Goal: Information Seeking & Learning: Learn about a topic

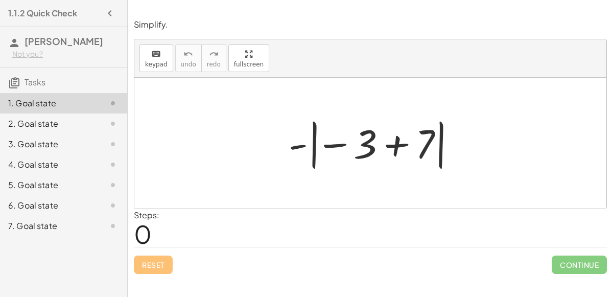
click at [390, 149] on div at bounding box center [375, 143] width 182 height 57
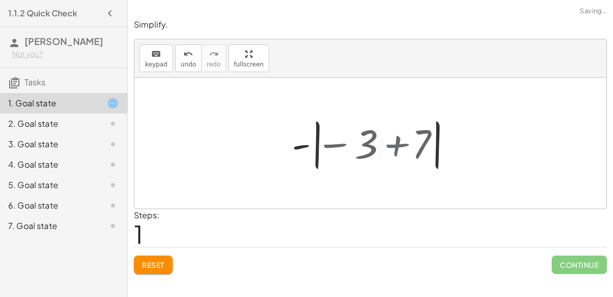
click at [390, 149] on div at bounding box center [375, 143] width 86 height 57
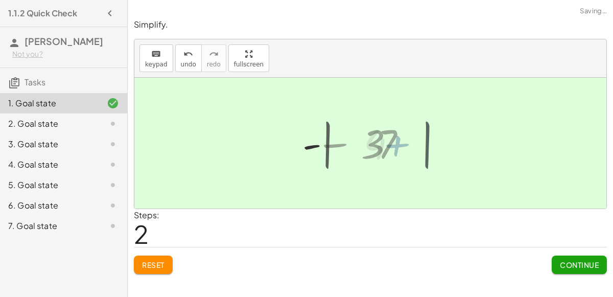
click at [390, 149] on div at bounding box center [374, 143] width 69 height 51
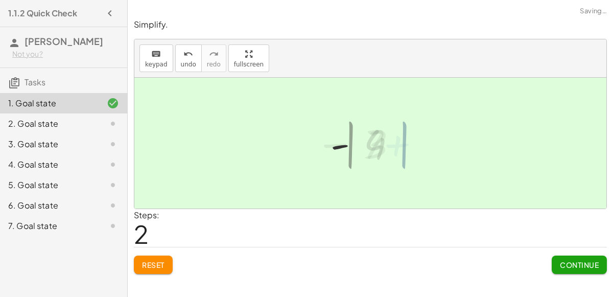
click at [390, 149] on div at bounding box center [374, 143] width 69 height 51
click at [0, 0] on div "Simplify. keyboard keypad undo undo redo redo fullscreen - | − 3 + 7 | - | 4 | …" at bounding box center [0, 0] width 0 height 0
click at [589, 260] on span "Continue" at bounding box center [579, 264] width 39 height 9
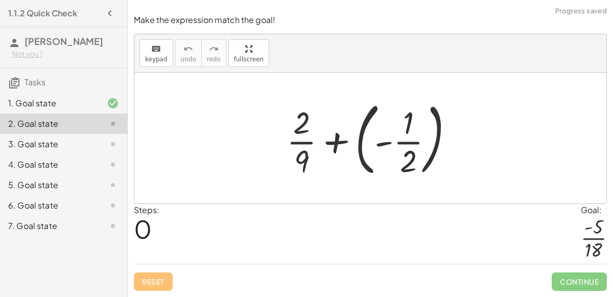
click at [327, 137] on div at bounding box center [374, 138] width 185 height 85
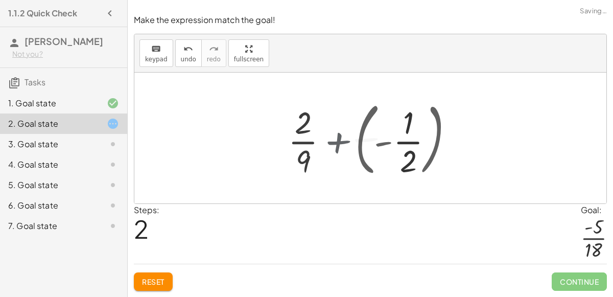
click at [327, 137] on div at bounding box center [374, 138] width 207 height 79
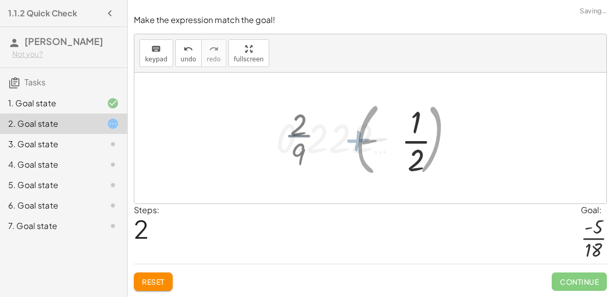
click at [327, 137] on div at bounding box center [374, 138] width 207 height 79
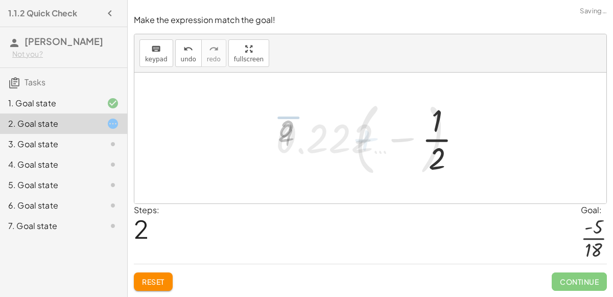
click at [327, 137] on div at bounding box center [374, 138] width 207 height 79
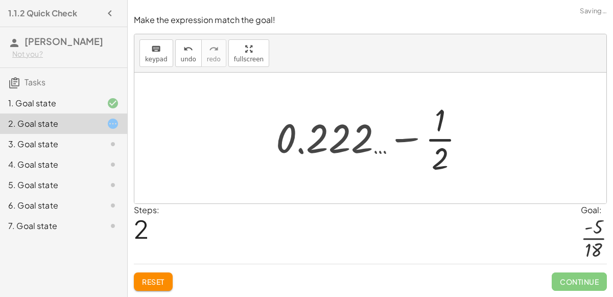
click at [425, 139] on div at bounding box center [374, 138] width 207 height 79
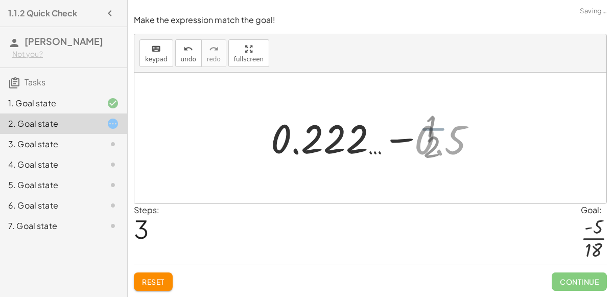
click at [408, 137] on div at bounding box center [374, 138] width 229 height 53
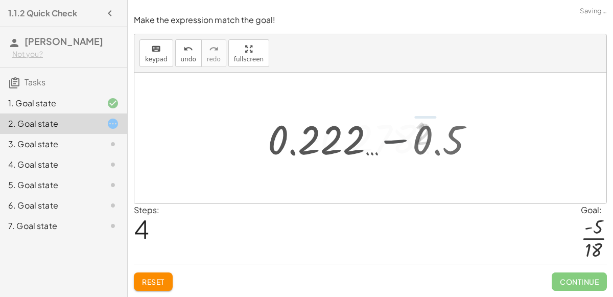
click at [408, 137] on div at bounding box center [374, 138] width 156 height 51
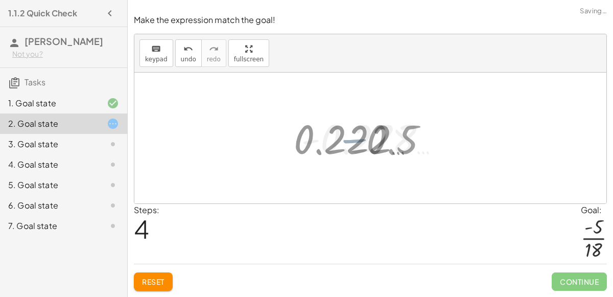
click at [408, 137] on div at bounding box center [374, 138] width 156 height 51
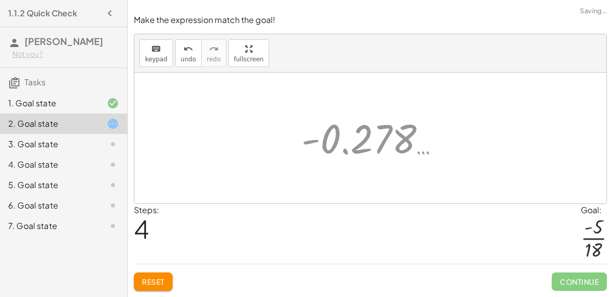
click at [408, 137] on div at bounding box center [374, 138] width 156 height 51
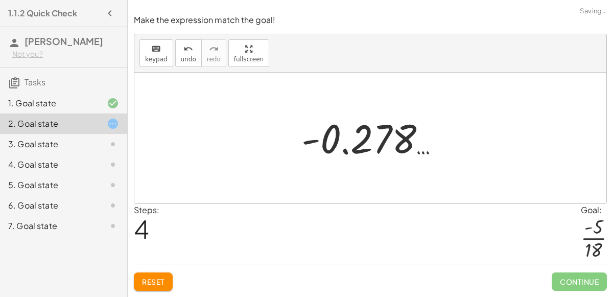
click at [311, 139] on div at bounding box center [374, 138] width 156 height 51
click at [282, 136] on div at bounding box center [370, 138] width 472 height 131
click at [309, 145] on div at bounding box center [374, 138] width 156 height 51
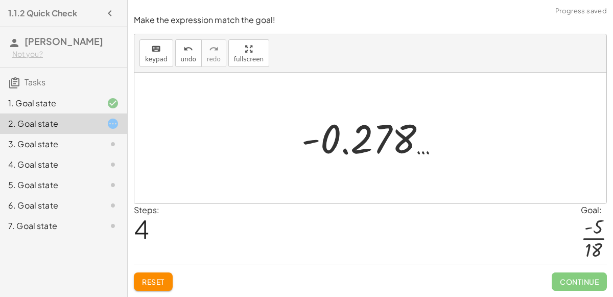
click at [155, 286] on button "Reset" at bounding box center [153, 281] width 39 height 18
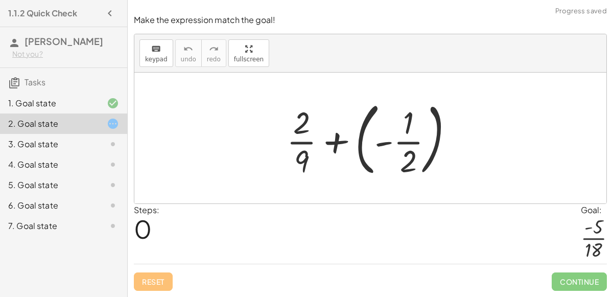
click at [397, 147] on div at bounding box center [374, 138] width 185 height 85
click at [404, 144] on div at bounding box center [374, 138] width 185 height 85
click at [404, 144] on div at bounding box center [374, 138] width 207 height 79
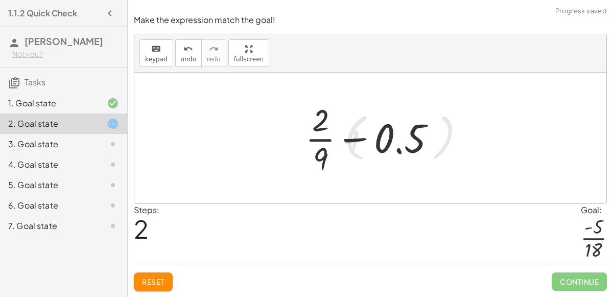
click at [393, 142] on div at bounding box center [374, 138] width 149 height 79
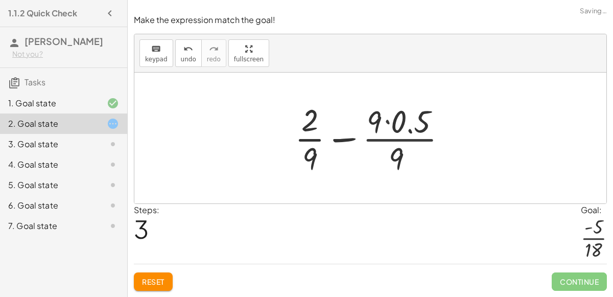
click at [391, 144] on div at bounding box center [374, 138] width 171 height 79
click at [360, 142] on div at bounding box center [374, 138] width 171 height 79
click at [360, 142] on div at bounding box center [374, 138] width 148 height 79
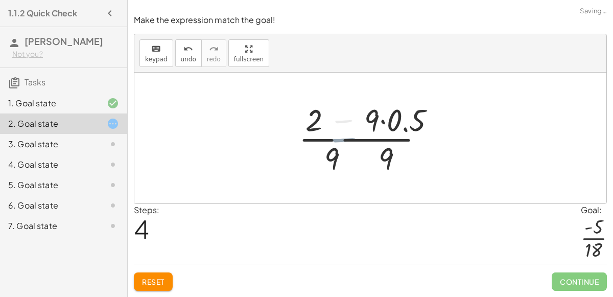
click at [360, 142] on div at bounding box center [374, 138] width 148 height 79
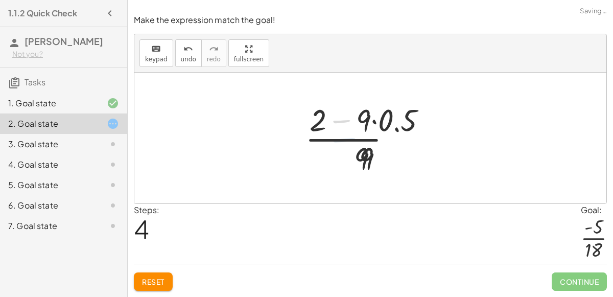
click at [360, 142] on div at bounding box center [374, 138] width 148 height 79
click at [345, 132] on div at bounding box center [374, 138] width 148 height 79
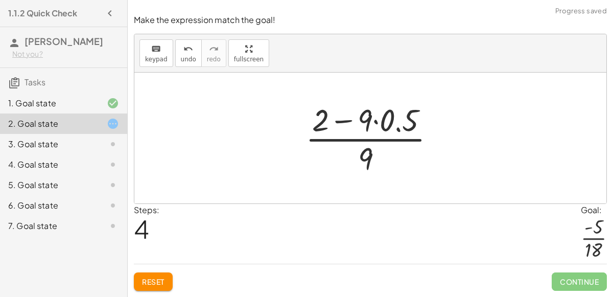
click at [342, 96] on div at bounding box center [370, 138] width 472 height 131
click at [343, 115] on div at bounding box center [374, 138] width 148 height 79
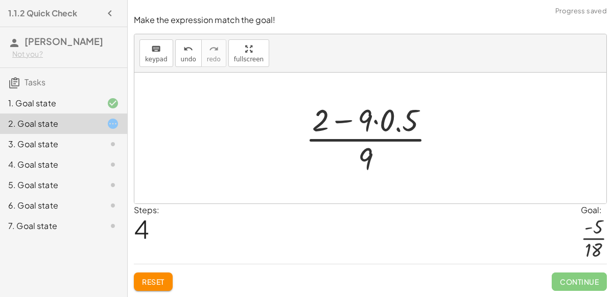
click at [344, 123] on div at bounding box center [374, 138] width 148 height 79
click at [382, 127] on div at bounding box center [374, 138] width 148 height 79
click at [382, 127] on div at bounding box center [374, 138] width 127 height 79
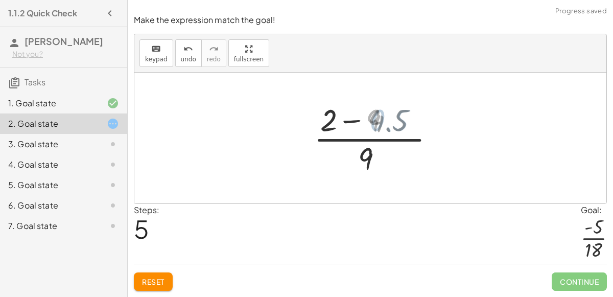
click at [386, 131] on div at bounding box center [374, 138] width 127 height 79
click at [356, 127] on div at bounding box center [375, 138] width 96 height 79
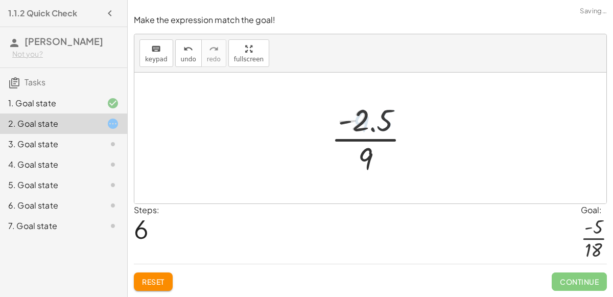
click at [356, 127] on div at bounding box center [375, 138] width 96 height 79
click at [365, 177] on div at bounding box center [375, 138] width 96 height 79
click at [365, 177] on div at bounding box center [370, 138] width 472 height 131
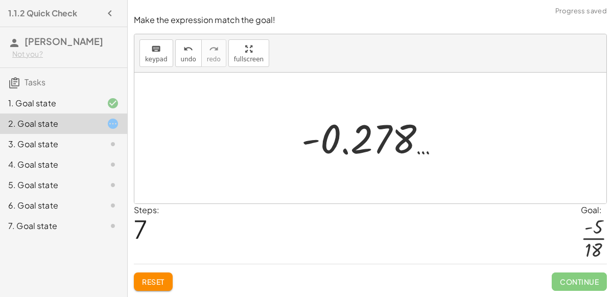
click at [357, 165] on div "+ · 2 · 9 + ( - · 1 · 2 ) + · 2 · 9 + ( - 0.5 ) + · 2 · 9 − 0.5 + · 2 · 9 − · 9…" at bounding box center [370, 138] width 169 height 56
click at [154, 288] on button "Reset" at bounding box center [153, 281] width 39 height 18
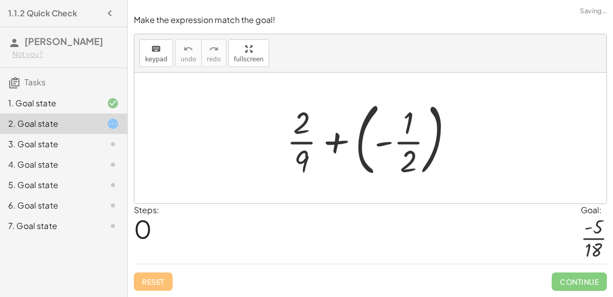
click at [47, 144] on div "3. Goal state" at bounding box center [49, 144] width 82 height 12
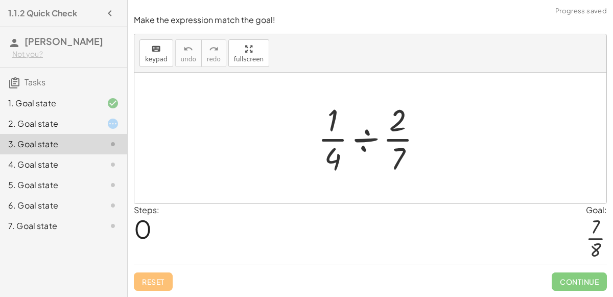
click at [353, 135] on div at bounding box center [374, 138] width 123 height 79
click at [353, 135] on div at bounding box center [375, 138] width 98 height 79
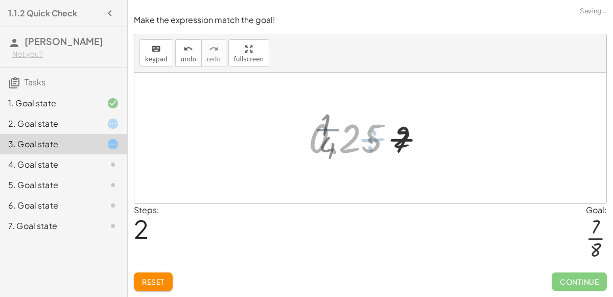
click at [353, 135] on div at bounding box center [375, 138] width 143 height 79
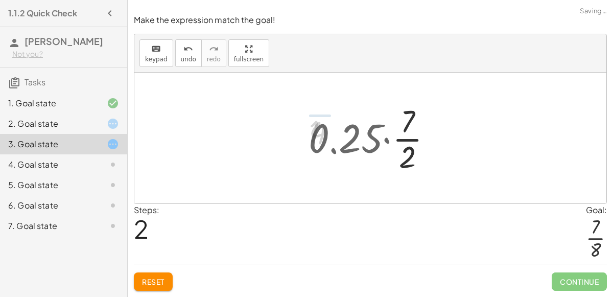
click at [353, 135] on div at bounding box center [375, 138] width 143 height 79
click at [385, 144] on div at bounding box center [375, 138] width 143 height 79
click at [385, 144] on div at bounding box center [374, 138] width 119 height 79
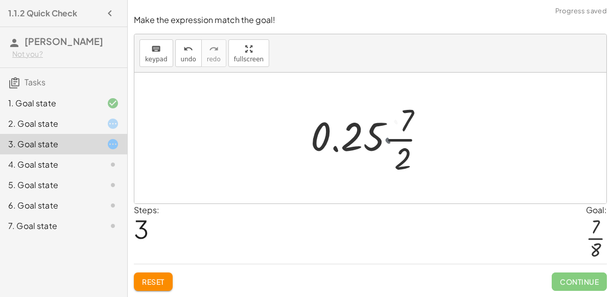
click at [385, 144] on div at bounding box center [374, 138] width 119 height 79
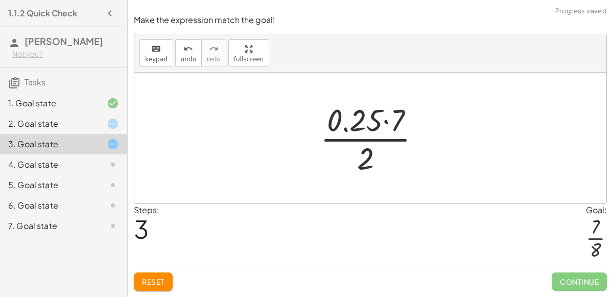
click at [360, 140] on div at bounding box center [374, 138] width 119 height 79
click at [390, 118] on div at bounding box center [374, 138] width 119 height 79
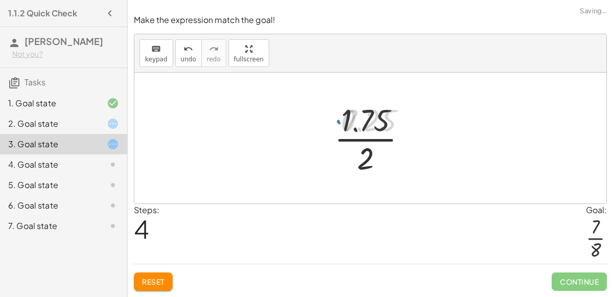
click at [357, 144] on div at bounding box center [375, 138] width 90 height 79
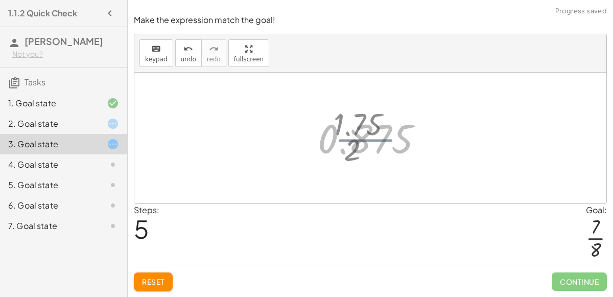
click at [357, 144] on div at bounding box center [375, 138] width 124 height 51
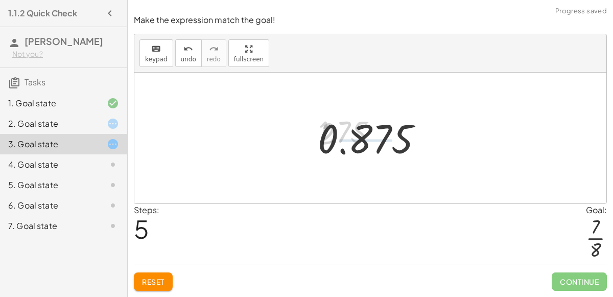
click at [357, 144] on div at bounding box center [375, 138] width 124 height 51
click at [343, 154] on div at bounding box center [375, 138] width 124 height 51
click at [152, 286] on span "Reset" at bounding box center [153, 281] width 22 height 9
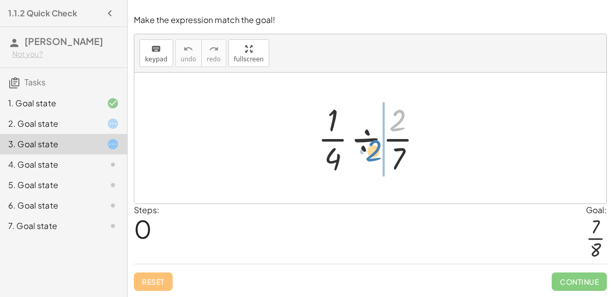
drag, startPoint x: 403, startPoint y: 123, endPoint x: 379, endPoint y: 153, distance: 38.5
click at [379, 153] on div at bounding box center [374, 138] width 123 height 79
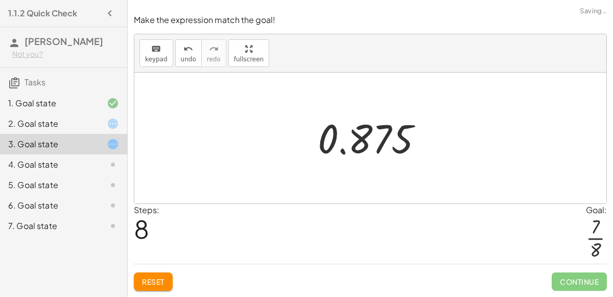
click at [158, 288] on button "Reset" at bounding box center [153, 281] width 39 height 18
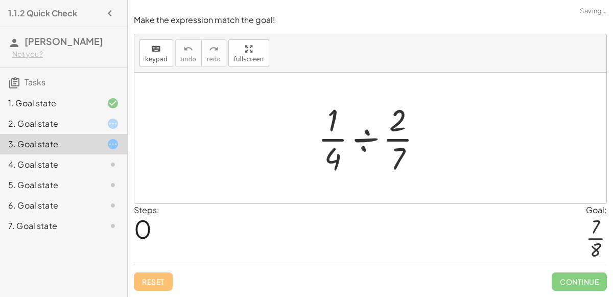
click at [104, 168] on div at bounding box center [104, 164] width 29 height 12
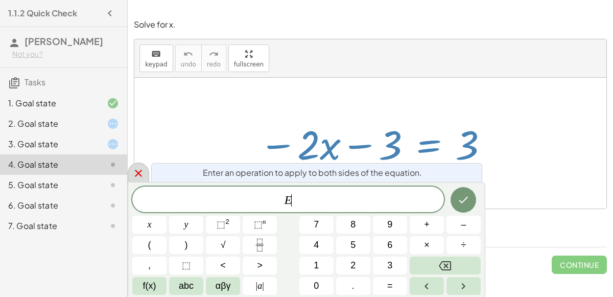
click at [133, 168] on icon at bounding box center [138, 173] width 12 height 12
click at [140, 171] on icon at bounding box center [138, 173] width 7 height 7
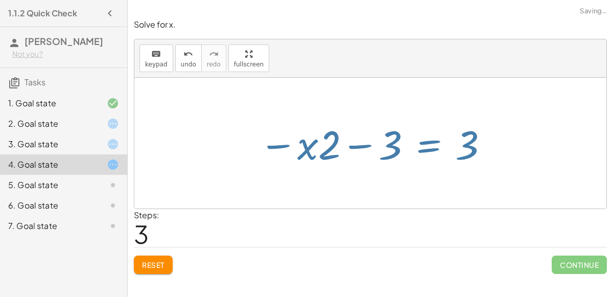
click at [96, 187] on div at bounding box center [104, 185] width 29 height 12
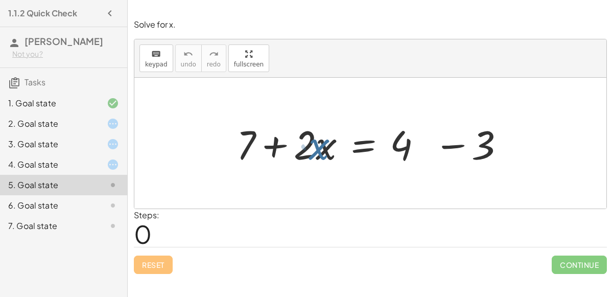
click at [113, 119] on icon at bounding box center [113, 124] width 12 height 12
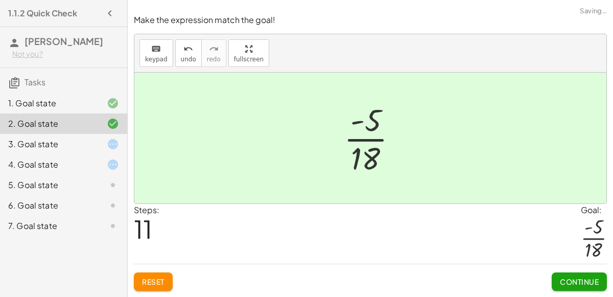
click at [568, 281] on span "Continue" at bounding box center [579, 281] width 39 height 9
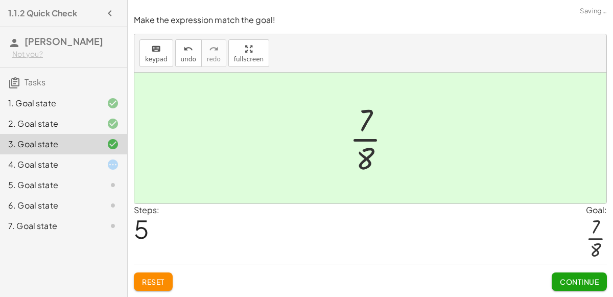
click at [585, 283] on span "Continue" at bounding box center [579, 281] width 39 height 9
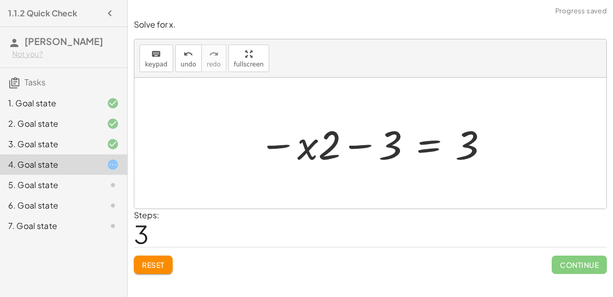
click at [165, 263] on button "Reset" at bounding box center [153, 265] width 39 height 18
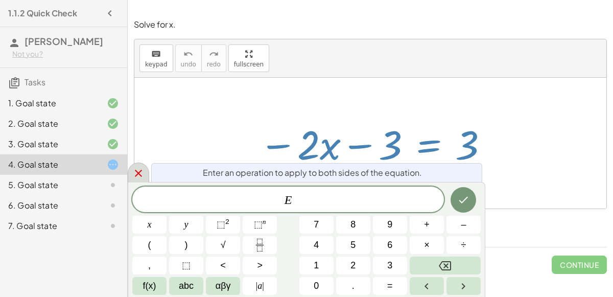
click at [138, 172] on icon at bounding box center [138, 173] width 12 height 12
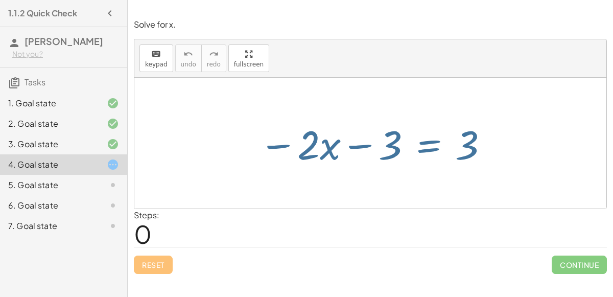
click at [100, 189] on div at bounding box center [104, 185] width 29 height 12
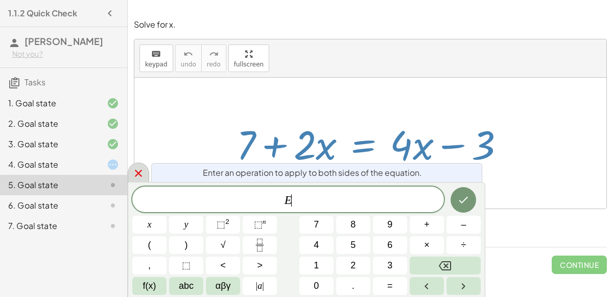
click at [138, 173] on icon at bounding box center [138, 173] width 7 height 7
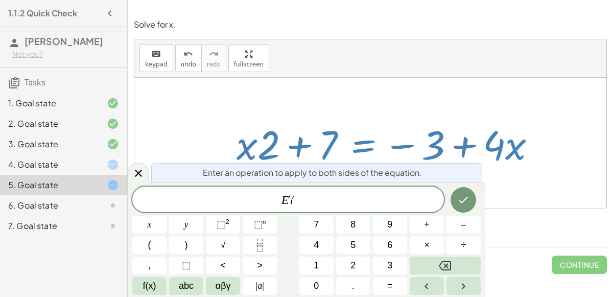
click at [441, 194] on span "E 7 ​" at bounding box center [288, 200] width 312 height 14
click at [460, 187] on button "Done" at bounding box center [464, 200] width 26 height 26
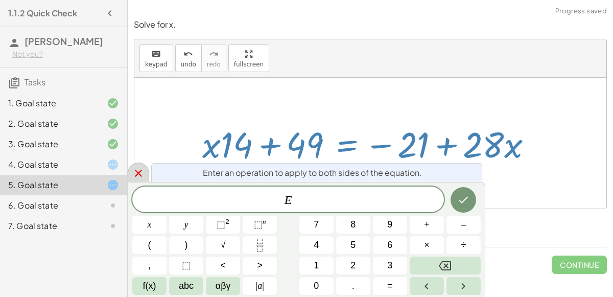
click at [145, 177] on div at bounding box center [138, 173] width 21 height 20
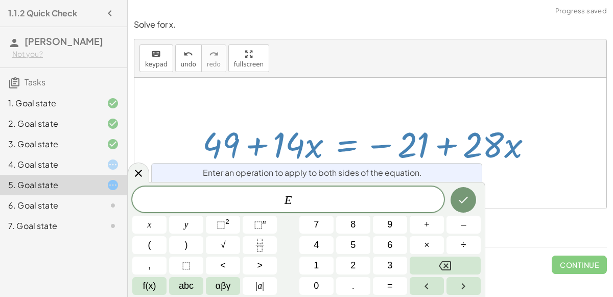
click at [152, 167] on div "Enter an operation to apply to both sides of the equation." at bounding box center [316, 172] width 331 height 19
click at [137, 173] on icon at bounding box center [138, 173] width 7 height 7
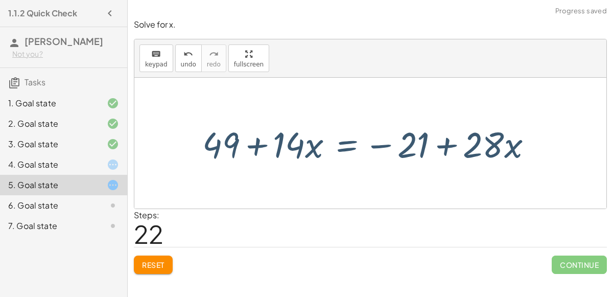
click at [152, 268] on button "Reset" at bounding box center [153, 265] width 39 height 18
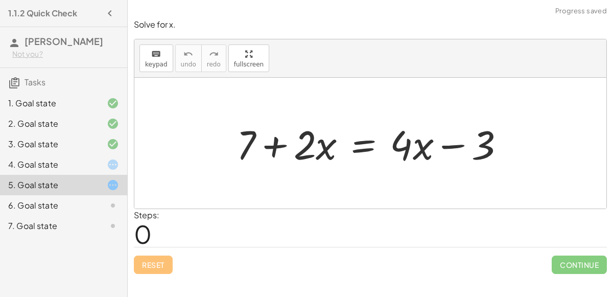
click at [105, 198] on div "6. Goal state" at bounding box center [63, 205] width 127 height 20
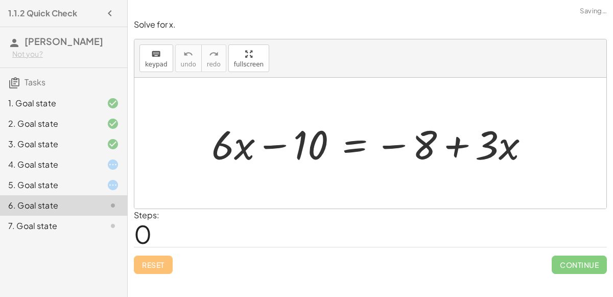
click at [99, 225] on div at bounding box center [104, 226] width 29 height 12
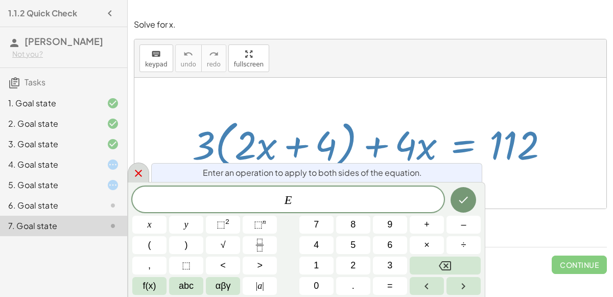
click at [137, 165] on div at bounding box center [138, 173] width 21 height 20
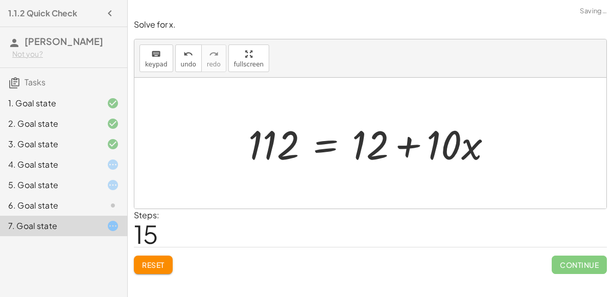
click at [576, 270] on span "Continue" at bounding box center [579, 265] width 55 height 18
click at [583, 253] on div "Continue" at bounding box center [579, 260] width 55 height 27
click at [578, 258] on span "Continue" at bounding box center [579, 265] width 55 height 18
click at [145, 261] on span "Reset" at bounding box center [153, 264] width 22 height 9
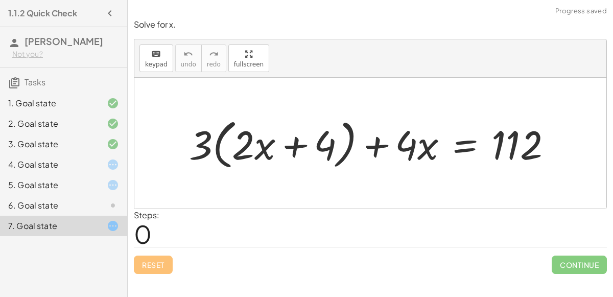
click at [100, 175] on div "3. Goal state" at bounding box center [63, 185] width 127 height 20
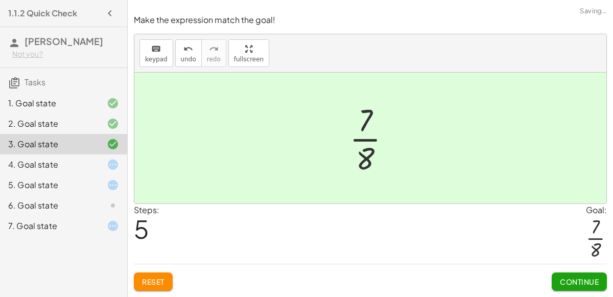
click at [82, 203] on div "6. Goal state" at bounding box center [49, 205] width 82 height 12
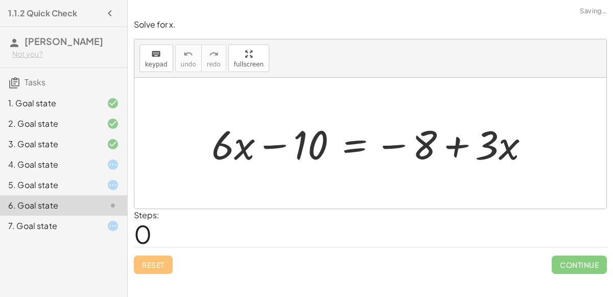
click at [119, 195] on div "4. Goal state" at bounding box center [63, 205] width 127 height 20
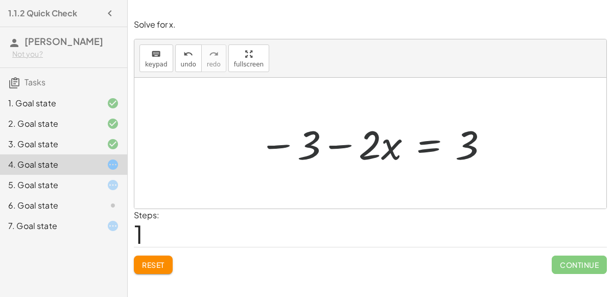
click at [147, 260] on span "Reset" at bounding box center [153, 264] width 22 height 9
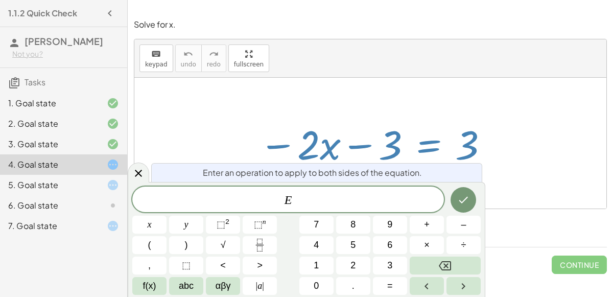
click at [352, 266] on span "2" at bounding box center [353, 266] width 5 height 14
click at [465, 192] on button "Done" at bounding box center [464, 200] width 26 height 26
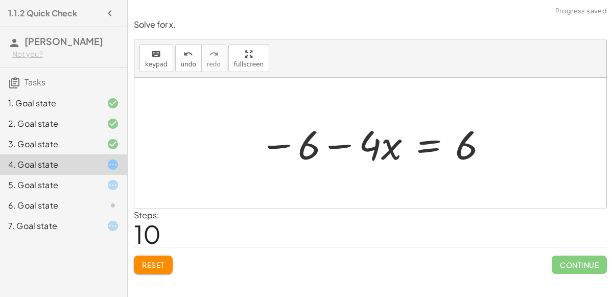
click at [150, 269] on button "Reset" at bounding box center [153, 265] width 39 height 18
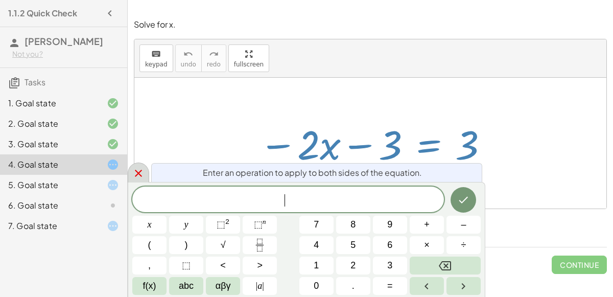
click at [142, 165] on div at bounding box center [138, 173] width 21 height 20
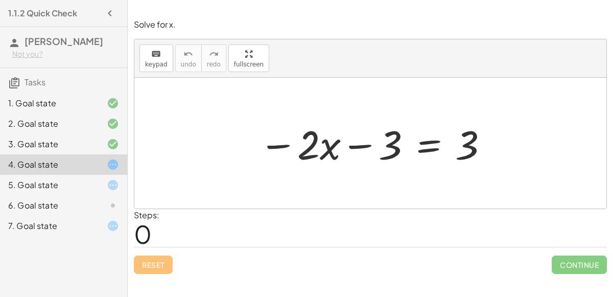
click at [158, 268] on div "Reset Continue" at bounding box center [370, 260] width 473 height 27
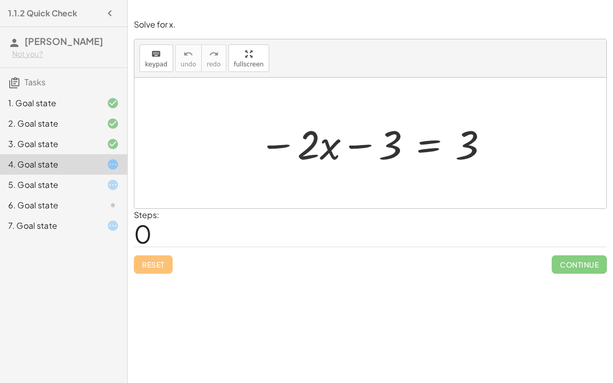
click at [103, 179] on div at bounding box center [104, 185] width 29 height 12
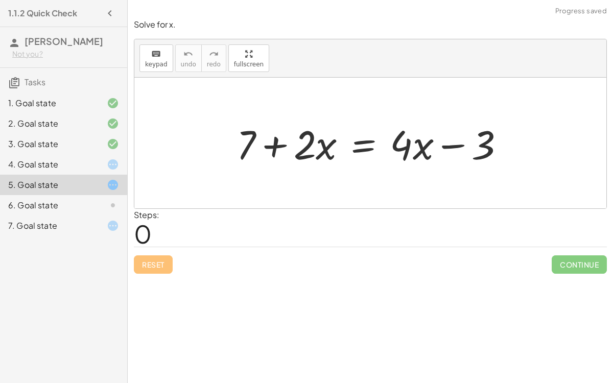
click at [110, 196] on div "6. Goal state" at bounding box center [63, 205] width 127 height 20
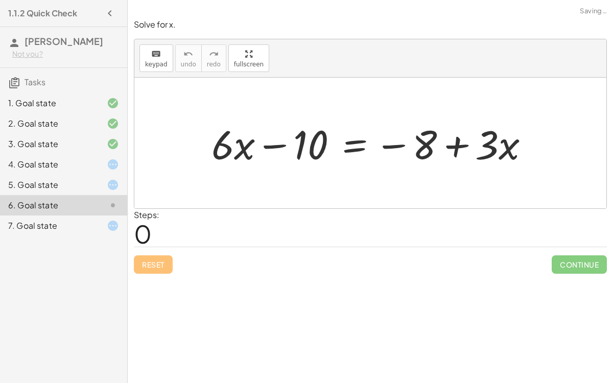
click at [111, 209] on icon at bounding box center [113, 205] width 12 height 12
click at [117, 220] on icon at bounding box center [113, 226] width 12 height 12
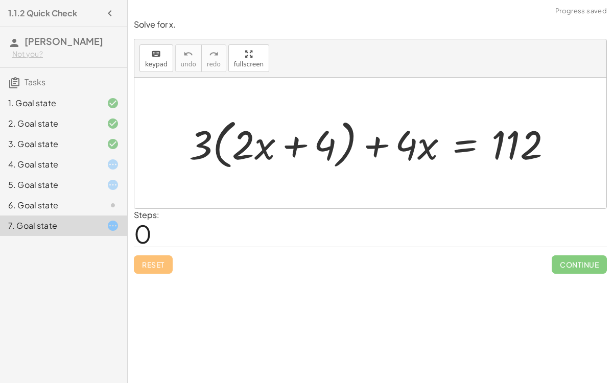
click at [105, 148] on div at bounding box center [104, 144] width 29 height 12
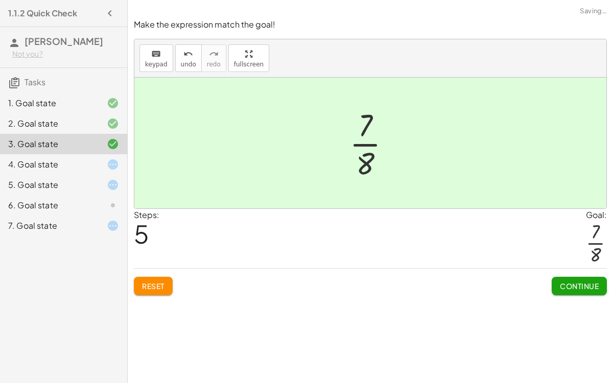
click at [123, 195] on div "4. Goal state" at bounding box center [63, 205] width 127 height 20
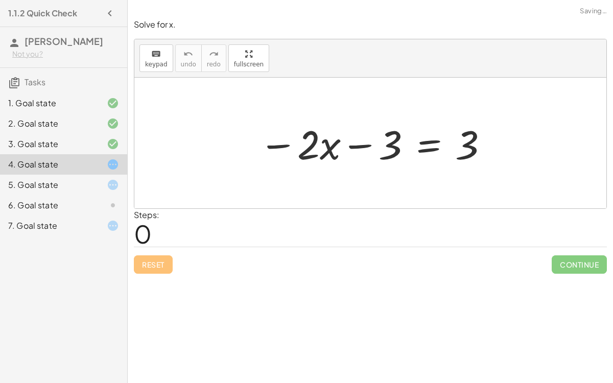
click at [356, 149] on div at bounding box center [374, 143] width 241 height 53
click at [287, 145] on div at bounding box center [374, 143] width 241 height 53
click at [471, 142] on div at bounding box center [374, 143] width 241 height 53
click at [435, 144] on div at bounding box center [374, 143] width 241 height 53
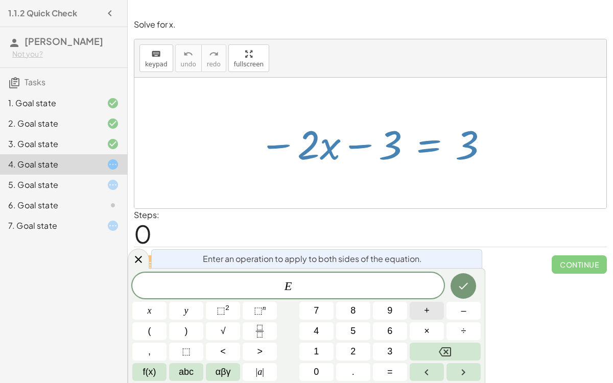
click at [433, 296] on button "+" at bounding box center [427, 311] width 34 height 18
click at [321, 296] on button "1" at bounding box center [316, 352] width 34 height 18
click at [321, 296] on button "0" at bounding box center [316, 372] width 34 height 18
click at [471, 283] on button "Done" at bounding box center [464, 286] width 26 height 26
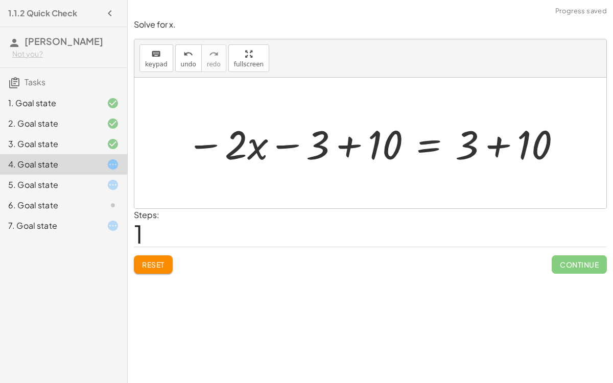
click at [494, 153] on div at bounding box center [374, 143] width 386 height 53
click at [354, 146] on div at bounding box center [345, 143] width 328 height 53
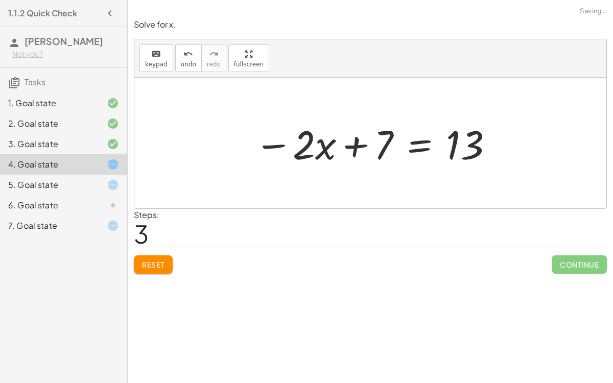
click at [359, 145] on div at bounding box center [374, 143] width 250 height 53
drag, startPoint x: 383, startPoint y: 145, endPoint x: 292, endPoint y: 151, distance: 91.7
click at [292, 151] on div at bounding box center [374, 143] width 250 height 53
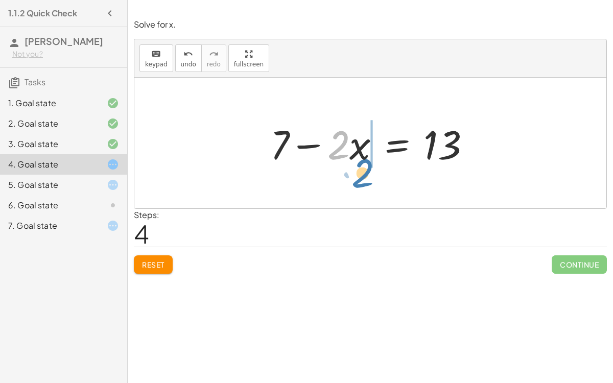
drag, startPoint x: 333, startPoint y: 147, endPoint x: 356, endPoint y: 174, distance: 36.2
drag, startPoint x: 364, startPoint y: 138, endPoint x: 337, endPoint y: 136, distance: 27.7
click at [337, 136] on div at bounding box center [374, 143] width 219 height 53
click at [450, 141] on div at bounding box center [374, 143] width 219 height 53
click at [432, 139] on div at bounding box center [374, 143] width 219 height 53
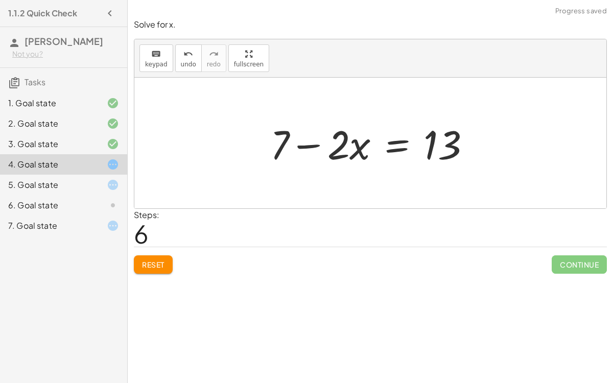
click at [283, 163] on div at bounding box center [374, 143] width 219 height 53
click at [305, 144] on div at bounding box center [374, 143] width 219 height 53
drag, startPoint x: 286, startPoint y: 142, endPoint x: 345, endPoint y: 144, distance: 59.8
click at [345, 144] on div at bounding box center [374, 143] width 219 height 53
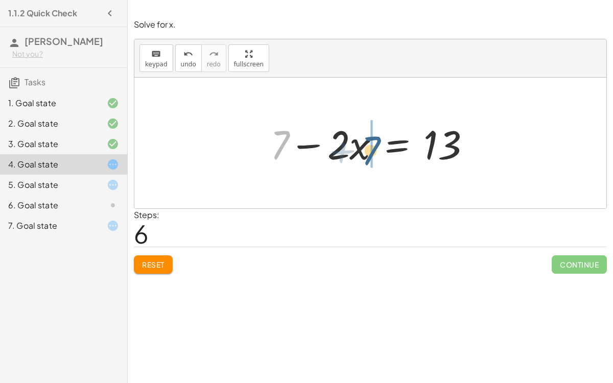
drag, startPoint x: 276, startPoint y: 142, endPoint x: 366, endPoint y: 146, distance: 90.5
click at [366, 146] on div at bounding box center [374, 143] width 219 height 53
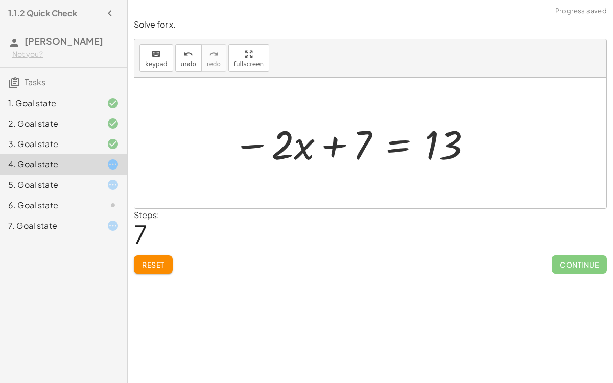
click at [336, 146] on div at bounding box center [353, 143] width 250 height 53
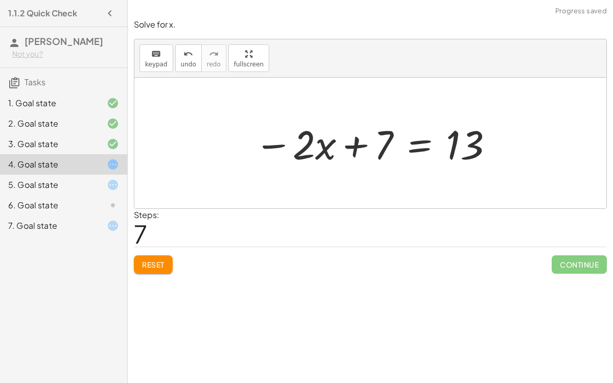
click at [0, 0] on div "Solve for x. keyboard keypad undo undo redo redo fullscreen − · 2 · x − 3 = 3 −…" at bounding box center [0, 0] width 0 height 0
click at [156, 270] on button "Reset" at bounding box center [153, 265] width 39 height 18
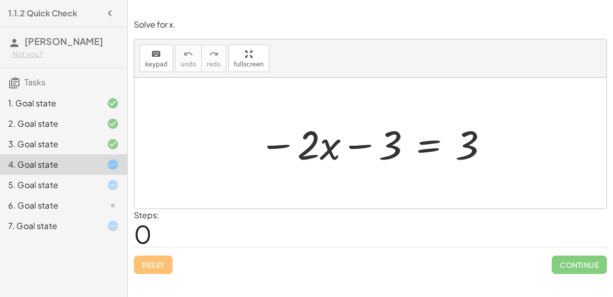
click at [92, 216] on div "5. Goal state" at bounding box center [63, 226] width 127 height 20
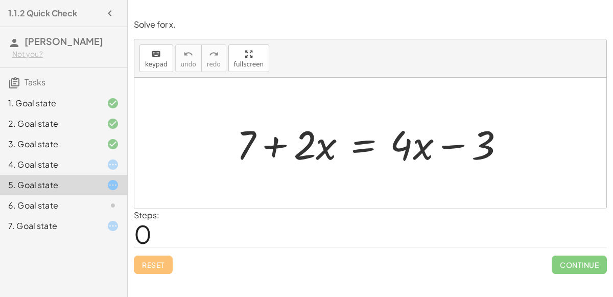
click at [124, 195] on div "4. Goal state" at bounding box center [63, 205] width 127 height 20
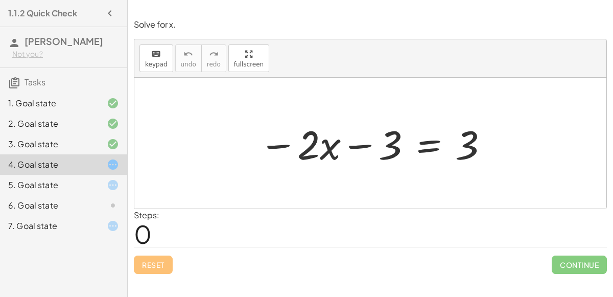
click at [418, 150] on div at bounding box center [374, 143] width 241 height 53
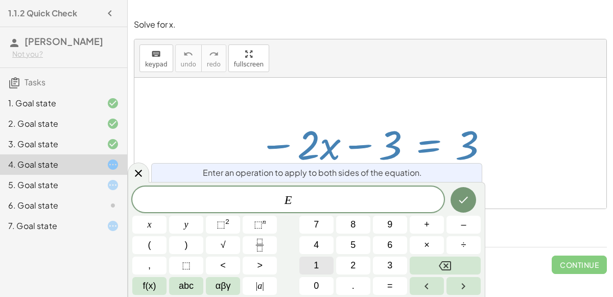
click at [327, 261] on button "1" at bounding box center [316, 266] width 34 height 18
click at [430, 259] on button "Backspace" at bounding box center [445, 266] width 71 height 18
click at [427, 227] on span "+" at bounding box center [427, 225] width 6 height 14
click at [322, 259] on button "1" at bounding box center [316, 266] width 34 height 18
click at [322, 277] on button "0" at bounding box center [316, 286] width 34 height 18
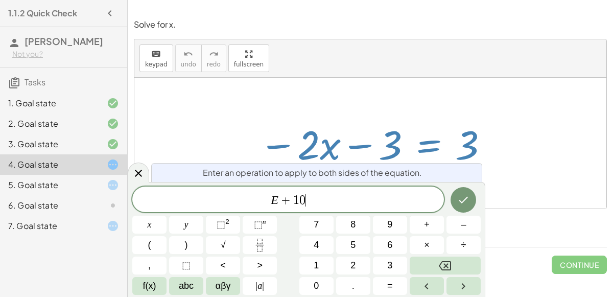
click at [167, 216] on div at bounding box center [149, 225] width 34 height 18
click at [465, 202] on icon "Done" at bounding box center [463, 200] width 12 height 12
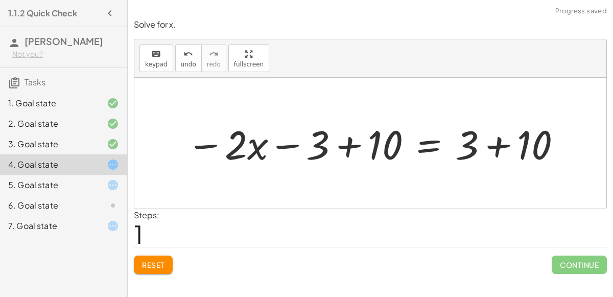
click at [334, 152] on div at bounding box center [374, 143] width 386 height 53
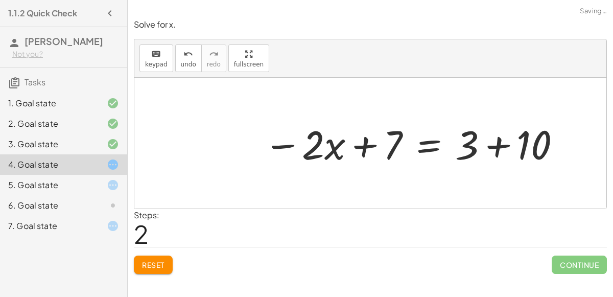
click at [363, 145] on div at bounding box center [413, 143] width 309 height 53
click at [502, 134] on div at bounding box center [413, 143] width 309 height 53
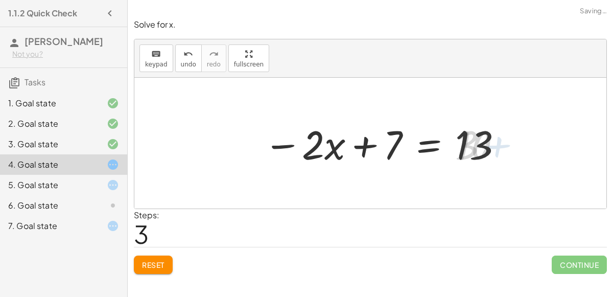
click at [502, 134] on div at bounding box center [384, 143] width 250 height 53
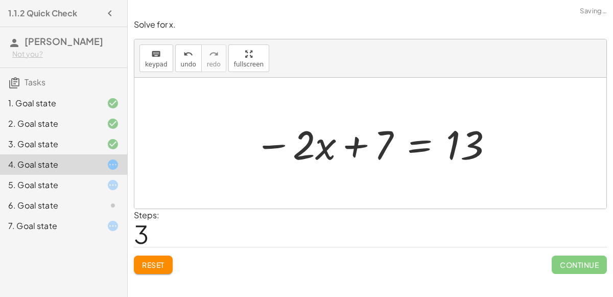
click at [436, 152] on div at bounding box center [374, 143] width 250 height 53
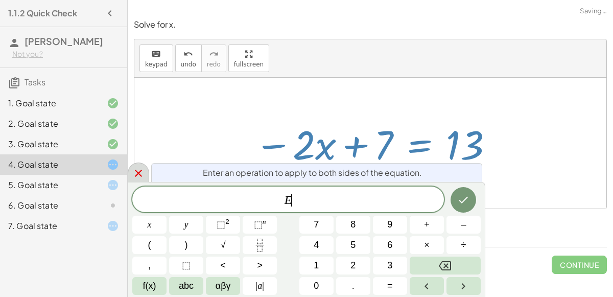
click at [143, 180] on div at bounding box center [138, 173] width 21 height 20
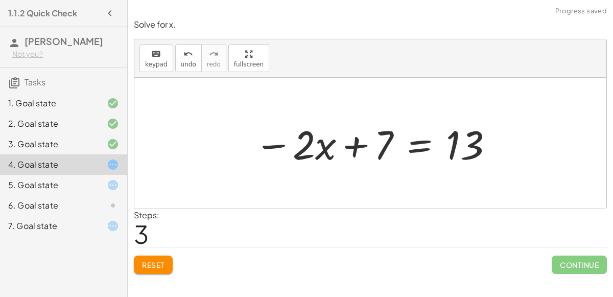
click at [299, 153] on div at bounding box center [374, 143] width 250 height 53
click at [283, 144] on div at bounding box center [374, 143] width 250 height 53
click at [0, 0] on div "Solve for x. keyboard keypad undo undo redo redo fullscreen − · 2 · x − 3 = 3 −…" at bounding box center [0, 0] width 0 height 0
click at [148, 272] on button "Reset" at bounding box center [153, 265] width 39 height 18
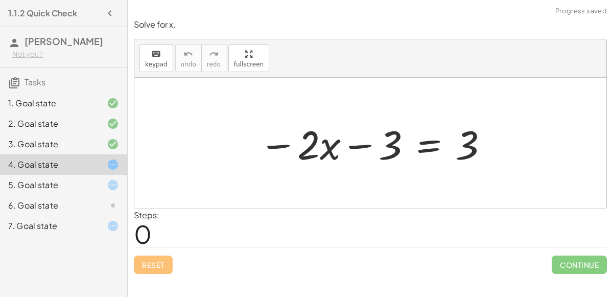
click at [0, 0] on div "Solve for x. keyboard keypad undo undo redo redo fullscreen − · 2 · x − 3 = 3 ×…" at bounding box center [0, 0] width 0 height 0
click at [432, 138] on div at bounding box center [374, 143] width 241 height 53
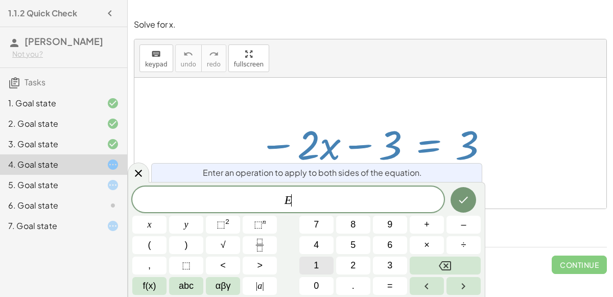
click at [318, 267] on span "1" at bounding box center [316, 266] width 5 height 14
click at [320, 279] on button "0" at bounding box center [316, 286] width 34 height 18
click at [285, 201] on span "1" at bounding box center [286, 200] width 6 height 12
click at [462, 199] on icon "Done" at bounding box center [463, 200] width 12 height 12
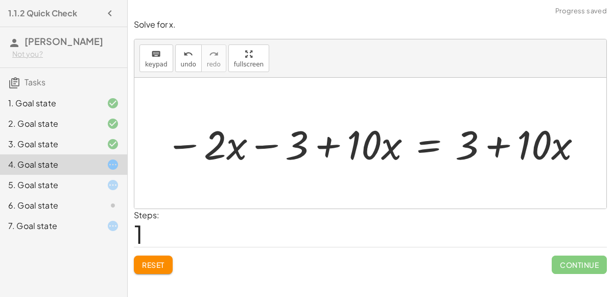
click at [335, 139] on div at bounding box center [374, 143] width 428 height 53
click at [318, 144] on div at bounding box center [374, 143] width 428 height 53
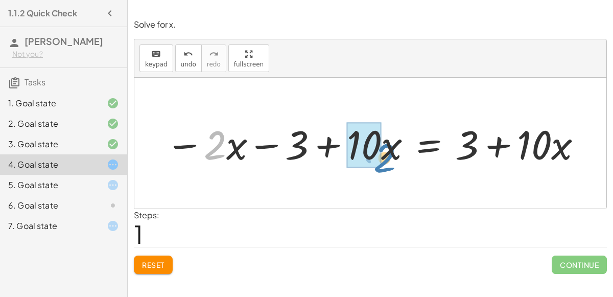
drag, startPoint x: 223, startPoint y: 145, endPoint x: 393, endPoint y: 157, distance: 170.1
click at [393, 157] on div at bounding box center [374, 143] width 428 height 53
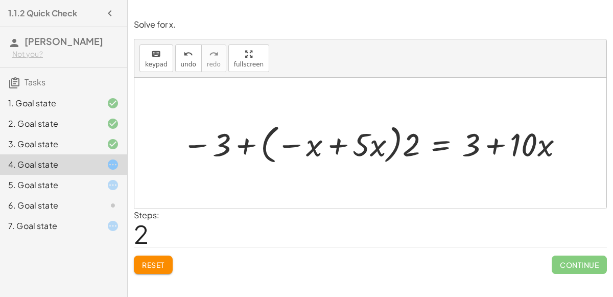
click at [333, 145] on div at bounding box center [374, 143] width 394 height 47
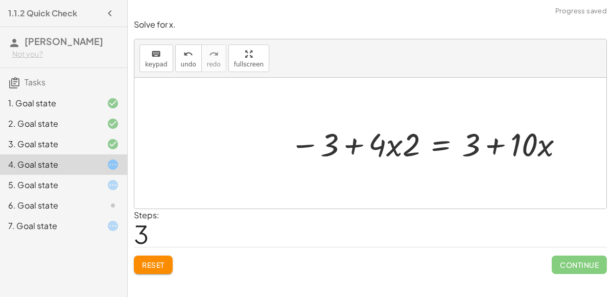
click at [362, 148] on div at bounding box center [428, 143] width 287 height 42
click at [397, 144] on div at bounding box center [428, 143] width 287 height 42
click at [393, 145] on div at bounding box center [428, 143] width 287 height 42
click at [348, 141] on div at bounding box center [428, 143] width 287 height 42
click at [388, 147] on div at bounding box center [428, 143] width 287 height 42
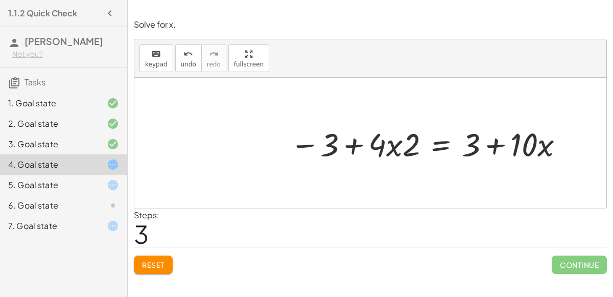
click at [388, 147] on div at bounding box center [428, 143] width 287 height 42
drag, startPoint x: 377, startPoint y: 142, endPoint x: 416, endPoint y: 146, distance: 39.1
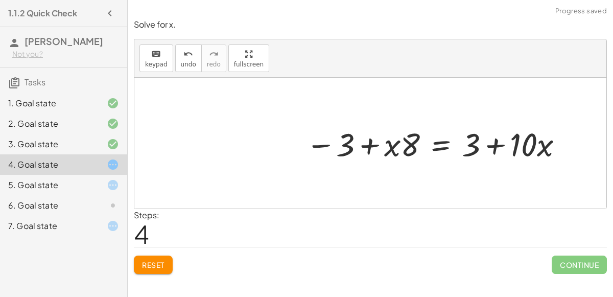
click at [396, 146] on div at bounding box center [436, 143] width 270 height 42
drag, startPoint x: 396, startPoint y: 146, endPoint x: 428, endPoint y: 149, distance: 32.3
click at [428, 149] on div at bounding box center [436, 143] width 270 height 42
click at [501, 144] on div at bounding box center [436, 143] width 270 height 42
click at [547, 148] on div at bounding box center [436, 143] width 270 height 42
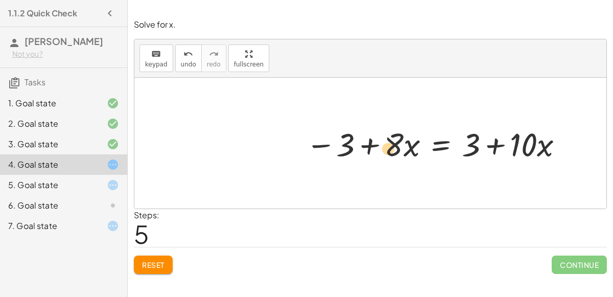
drag, startPoint x: 518, startPoint y: 145, endPoint x: 384, endPoint y: 148, distance: 133.9
click at [384, 148] on div at bounding box center [436, 143] width 270 height 42
drag, startPoint x: 389, startPoint y: 149, endPoint x: 526, endPoint y: 154, distance: 137.5
click at [526, 154] on div at bounding box center [436, 143] width 270 height 42
click at [361, 147] on div at bounding box center [436, 143] width 270 height 42
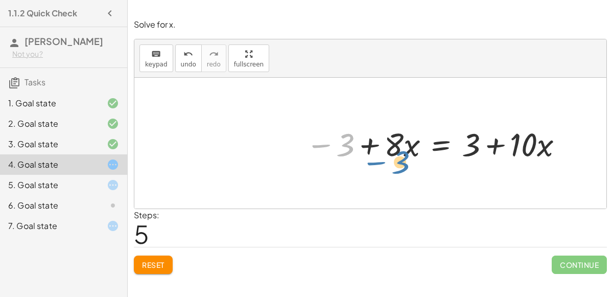
drag, startPoint x: 347, startPoint y: 144, endPoint x: 403, endPoint y: 161, distance: 57.7
click at [403, 161] on div at bounding box center [436, 143] width 270 height 42
click at [155, 268] on button "Reset" at bounding box center [153, 265] width 39 height 18
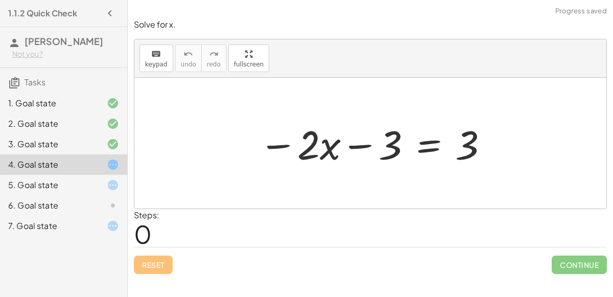
click at [443, 137] on div at bounding box center [374, 143] width 241 height 53
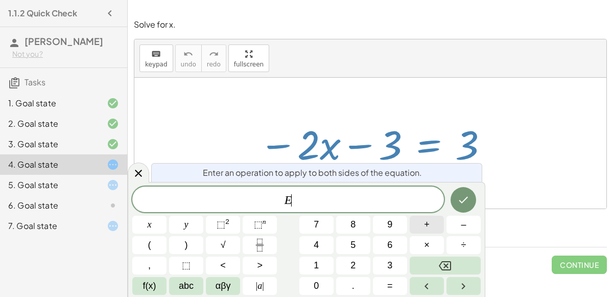
click at [423, 227] on button "+" at bounding box center [427, 225] width 34 height 18
click at [384, 267] on button "3" at bounding box center [390, 266] width 34 height 18
click at [466, 212] on button "Done" at bounding box center [464, 200] width 26 height 26
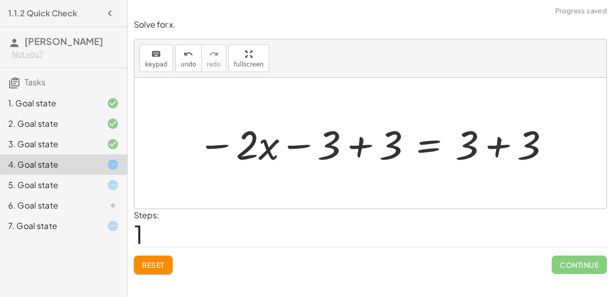
click at [290, 145] on div at bounding box center [375, 143] width 364 height 53
click at [496, 150] on div at bounding box center [375, 143] width 364 height 53
click at [477, 152] on div at bounding box center [343, 143] width 301 height 53
click at [352, 141] on div at bounding box center [343, 143] width 301 height 53
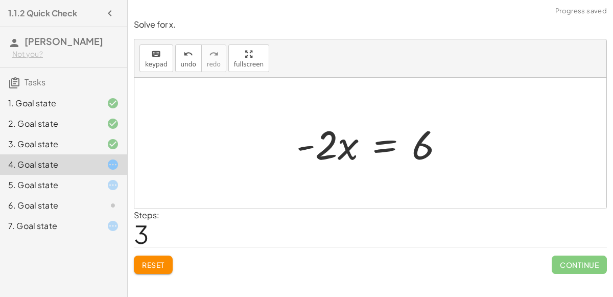
click at [332, 144] on div at bounding box center [374, 143] width 166 height 53
drag, startPoint x: 331, startPoint y: 149, endPoint x: 311, endPoint y: 151, distance: 19.5
click at [311, 151] on div at bounding box center [374, 143] width 166 height 53
click at [340, 148] on div at bounding box center [374, 143] width 166 height 53
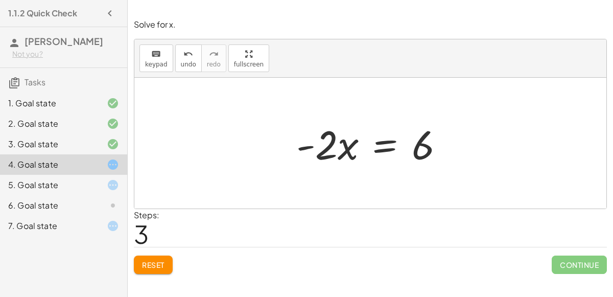
click at [368, 149] on div at bounding box center [374, 143] width 166 height 53
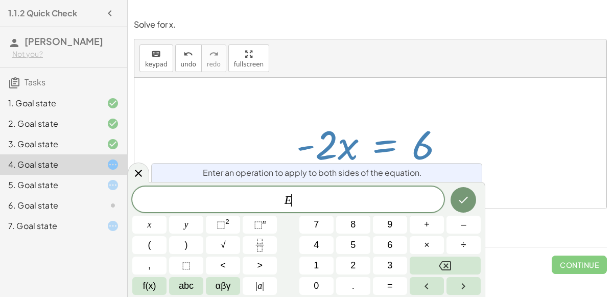
click at [372, 148] on div at bounding box center [374, 143] width 166 height 53
click at [130, 172] on div at bounding box center [138, 173] width 21 height 20
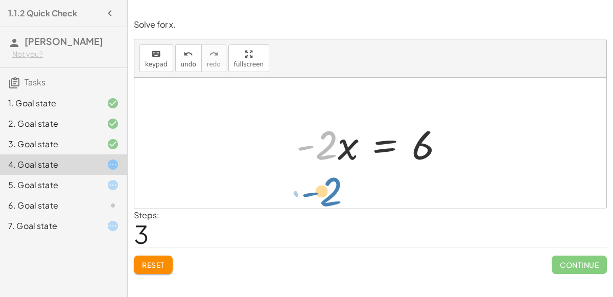
drag, startPoint x: 323, startPoint y: 153, endPoint x: 332, endPoint y: 195, distance: 43.3
click at [332, 195] on div "− · 2 · x − 3 = 3 − · 2 · x − 3 + 3 = + 3 + 3 − · 2 · x − 3 + 3 = 6 − · 2 · x +…" at bounding box center [370, 143] width 472 height 131
click at [336, 147] on div at bounding box center [374, 143] width 166 height 53
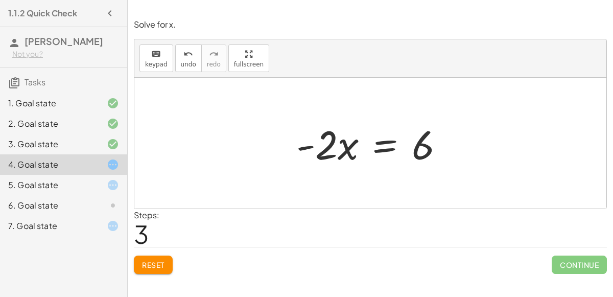
click at [324, 136] on div at bounding box center [374, 143] width 166 height 53
click at [385, 150] on div at bounding box center [374, 143] width 166 height 53
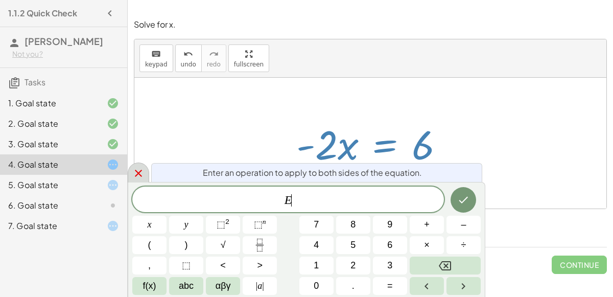
click at [133, 179] on div at bounding box center [138, 173] width 21 height 20
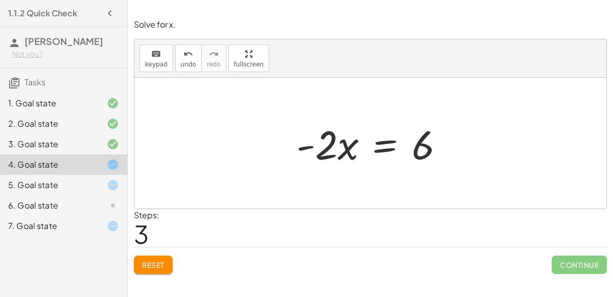
click at [426, 147] on div at bounding box center [374, 143] width 166 height 53
click at [307, 141] on div at bounding box center [374, 143] width 166 height 53
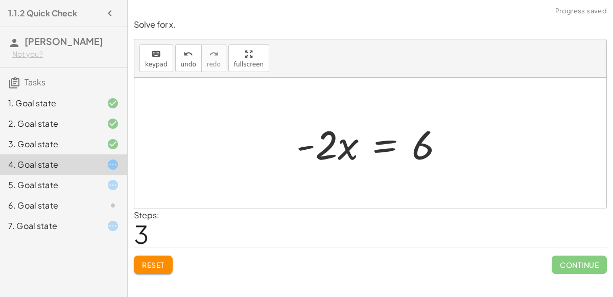
click at [307, 141] on div at bounding box center [374, 143] width 166 height 53
click at [309, 142] on div at bounding box center [374, 143] width 166 height 53
click at [328, 142] on div at bounding box center [374, 143] width 166 height 53
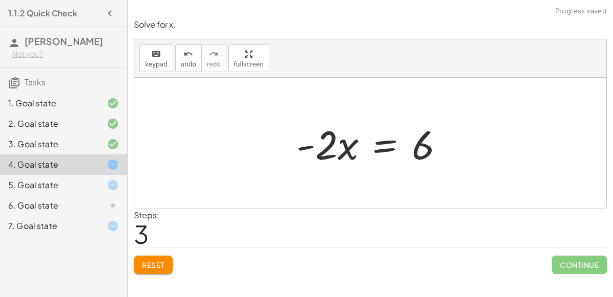
click at [347, 147] on div at bounding box center [374, 143] width 166 height 53
drag, startPoint x: 338, startPoint y: 151, endPoint x: 299, endPoint y: 155, distance: 38.5
click at [299, 155] on div at bounding box center [374, 143] width 166 height 53
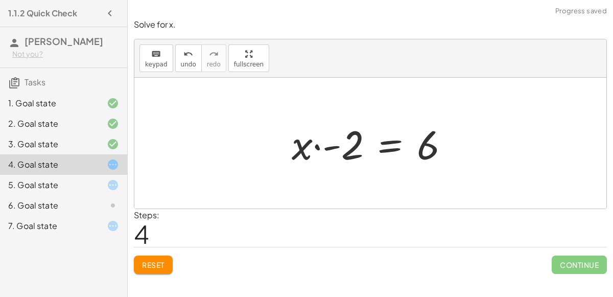
click at [315, 145] on div at bounding box center [375, 143] width 176 height 53
click at [318, 147] on div at bounding box center [375, 143] width 176 height 53
click at [333, 149] on div at bounding box center [375, 143] width 176 height 53
click at [333, 149] on div at bounding box center [379, 143] width 166 height 53
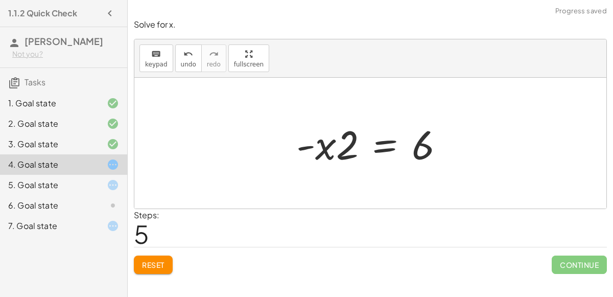
click at [333, 149] on div at bounding box center [374, 143] width 166 height 53
click at [307, 145] on div at bounding box center [374, 143] width 166 height 53
drag, startPoint x: 326, startPoint y: 154, endPoint x: 354, endPoint y: 159, distance: 28.6
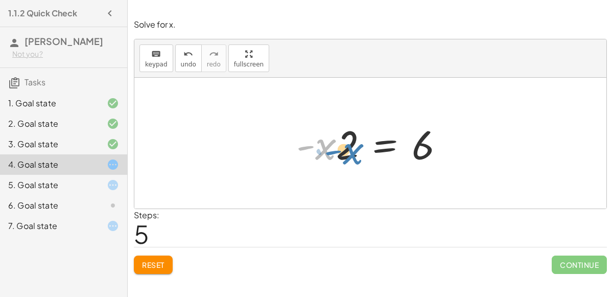
click at [354, 159] on div at bounding box center [374, 143] width 166 height 53
drag, startPoint x: 348, startPoint y: 137, endPoint x: 313, endPoint y: 137, distance: 35.3
click at [313, 137] on div at bounding box center [374, 143] width 166 height 53
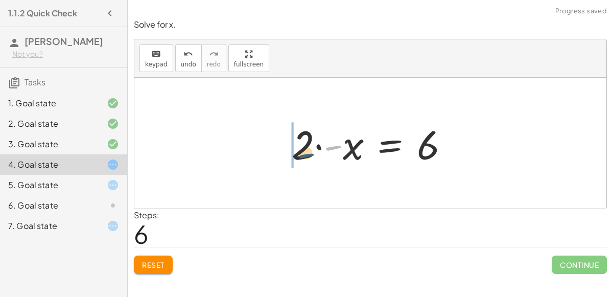
drag, startPoint x: 332, startPoint y: 144, endPoint x: 298, endPoint y: 150, distance: 34.8
click at [298, 150] on div at bounding box center [375, 143] width 176 height 53
click at [330, 142] on div at bounding box center [379, 143] width 166 height 53
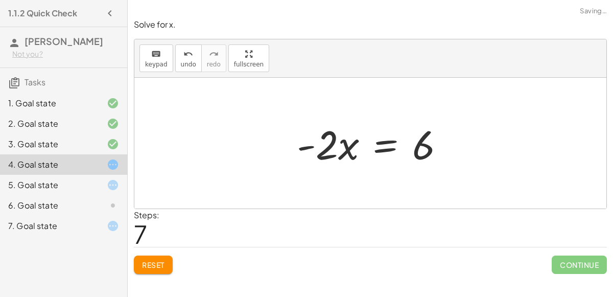
click at [330, 142] on div at bounding box center [375, 143] width 166 height 53
click at [330, 142] on div at bounding box center [374, 143] width 166 height 53
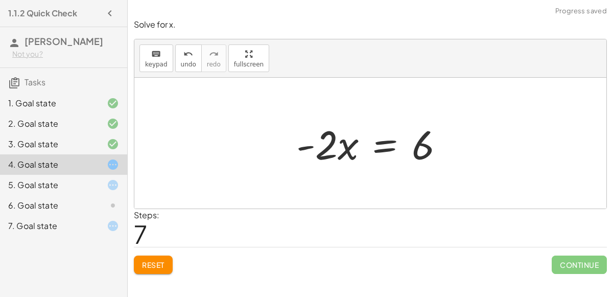
click at [330, 142] on div at bounding box center [374, 143] width 166 height 53
click at [148, 260] on span "Reset" at bounding box center [153, 264] width 22 height 9
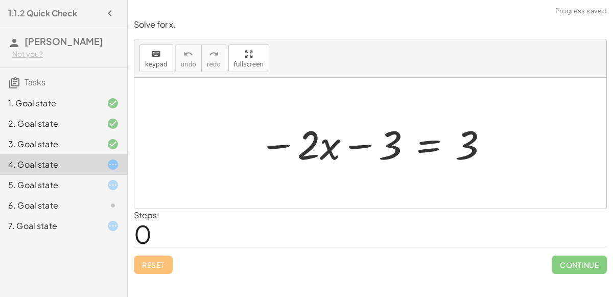
click at [27, 182] on div "5. Goal state" at bounding box center [49, 185] width 82 height 12
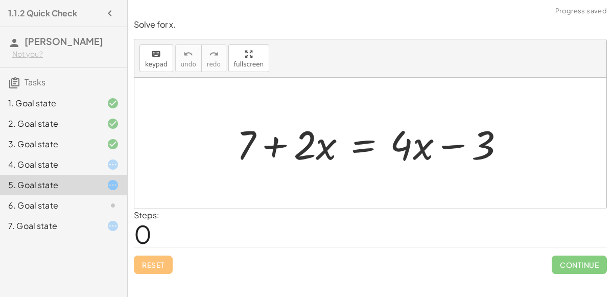
click at [89, 213] on div "6. Goal state" at bounding box center [63, 205] width 127 height 20
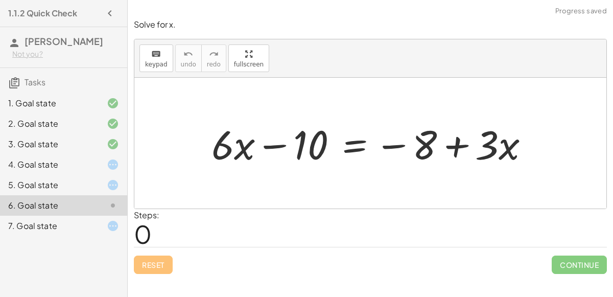
click at [117, 227] on icon at bounding box center [113, 226] width 12 height 12
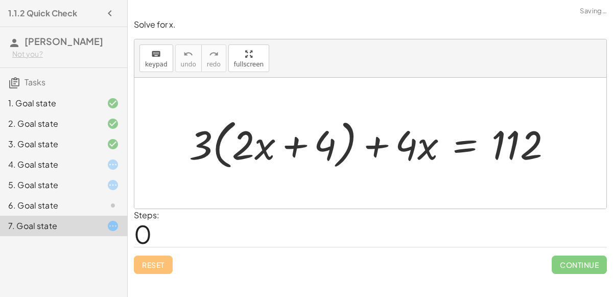
click at [116, 158] on icon at bounding box center [113, 164] width 12 height 12
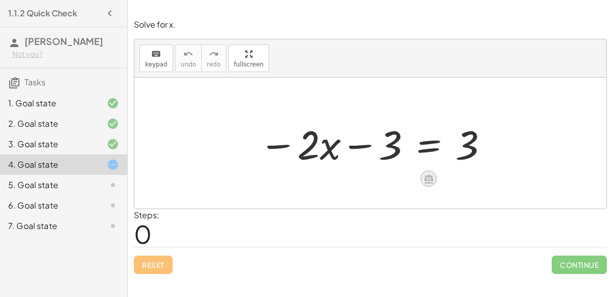
click at [433, 180] on icon at bounding box center [428, 178] width 11 height 11
drag, startPoint x: 429, startPoint y: 183, endPoint x: 409, endPoint y: 183, distance: 19.4
click at [409, 183] on div "+ − × ÷" at bounding box center [433, 177] width 90 height 19
click at [435, 180] on div at bounding box center [429, 179] width 16 height 16
click at [433, 180] on div "×" at bounding box center [429, 179] width 16 height 16
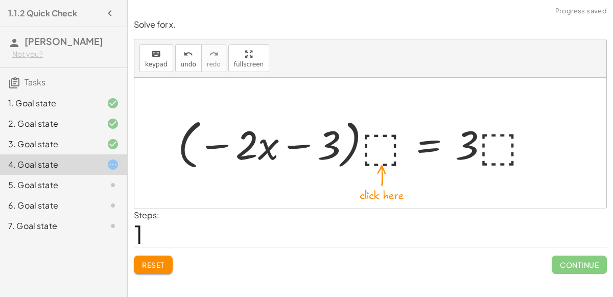
click at [388, 151] on div at bounding box center [358, 143] width 370 height 59
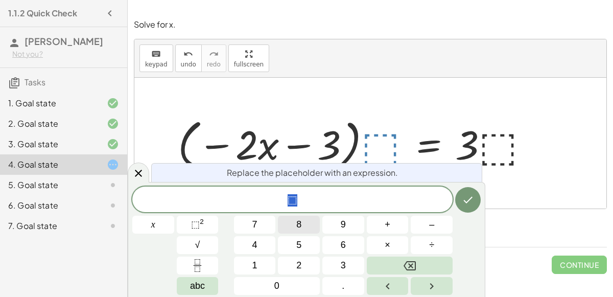
click at [309, 227] on button "8" at bounding box center [299, 225] width 42 height 18
click at [477, 195] on button "Done" at bounding box center [468, 200] width 26 height 26
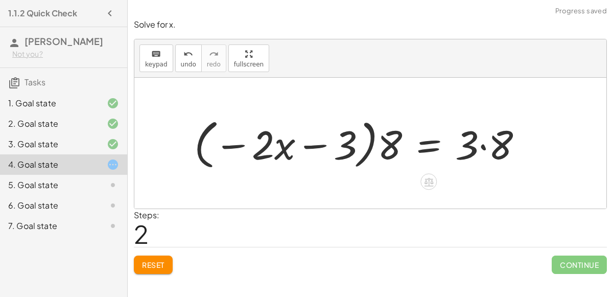
click at [395, 145] on div at bounding box center [362, 143] width 347 height 59
click at [483, 140] on div at bounding box center [362, 143] width 347 height 59
click at [318, 148] on div at bounding box center [356, 143] width 334 height 59
click at [240, 148] on div at bounding box center [356, 143] width 334 height 59
click at [223, 142] on div at bounding box center [356, 143] width 334 height 59
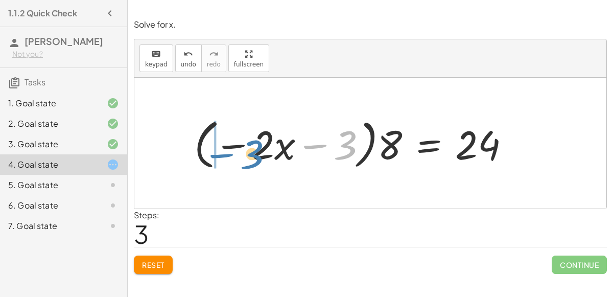
drag, startPoint x: 347, startPoint y: 138, endPoint x: 254, endPoint y: 147, distance: 93.5
click at [254, 147] on div at bounding box center [356, 143] width 334 height 59
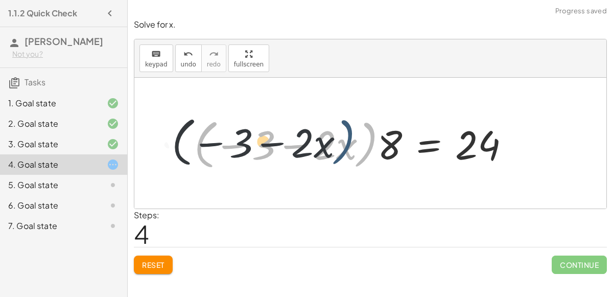
drag, startPoint x: 376, startPoint y: 148, endPoint x: 347, endPoint y: 145, distance: 29.3
click at [347, 145] on div at bounding box center [356, 143] width 334 height 59
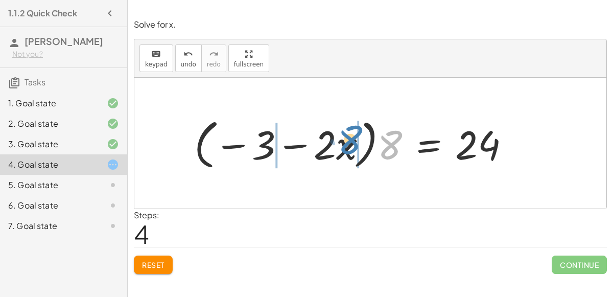
drag, startPoint x: 386, startPoint y: 146, endPoint x: 345, endPoint y: 140, distance: 40.8
click at [345, 140] on div at bounding box center [356, 143] width 334 height 59
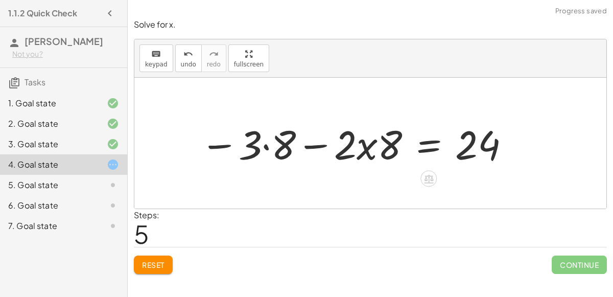
click at [261, 147] on div at bounding box center [355, 143] width 321 height 53
drag, startPoint x: 393, startPoint y: 157, endPoint x: 367, endPoint y: 154, distance: 26.2
click at [367, 154] on div at bounding box center [355, 143] width 321 height 53
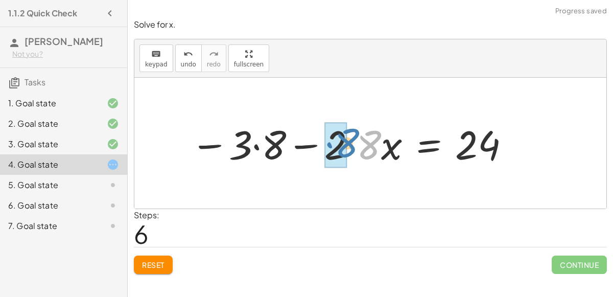
drag, startPoint x: 368, startPoint y: 155, endPoint x: 345, endPoint y: 152, distance: 22.6
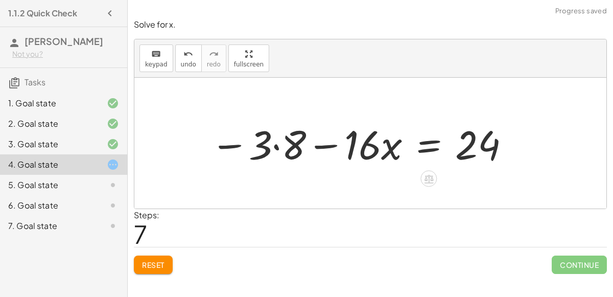
click at [275, 146] on div at bounding box center [360, 143] width 311 height 53
click at [307, 145] on div at bounding box center [367, 143] width 298 height 53
click at [415, 166] on div at bounding box center [367, 143] width 298 height 53
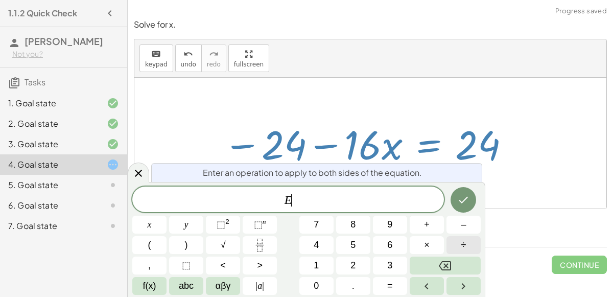
click at [472, 249] on button "÷" at bounding box center [464, 245] width 34 height 18
click at [316, 267] on span "1" at bounding box center [316, 266] width 5 height 14
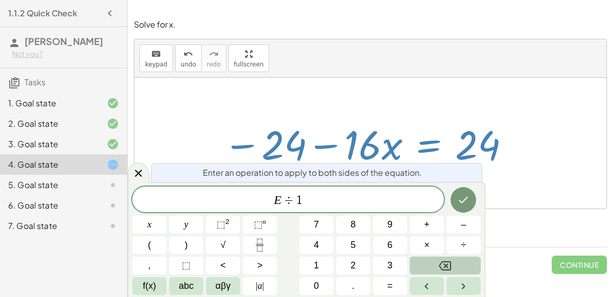
click at [443, 260] on icon "Backspace" at bounding box center [445, 266] width 12 height 12
click at [462, 220] on span "–" at bounding box center [463, 225] width 5 height 14
click at [348, 266] on button "2" at bounding box center [353, 266] width 34 height 18
click at [310, 243] on button "4" at bounding box center [316, 245] width 34 height 18
click at [461, 192] on button "Done" at bounding box center [464, 200] width 26 height 26
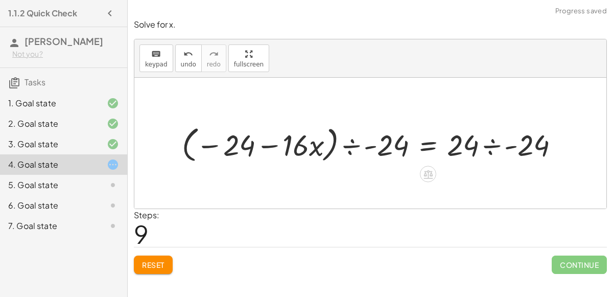
click at [353, 147] on div at bounding box center [375, 143] width 396 height 43
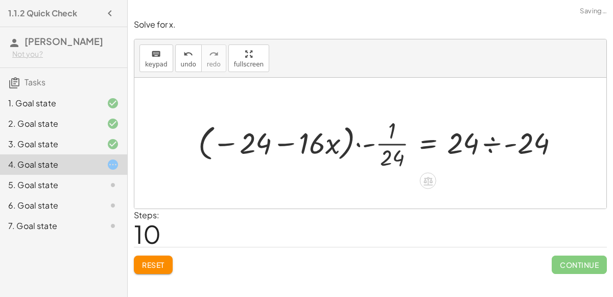
click at [362, 141] on div at bounding box center [382, 143] width 379 height 58
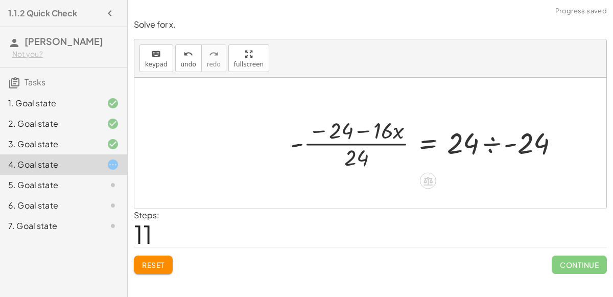
click at [361, 142] on div at bounding box center [429, 143] width 288 height 58
click at [361, 130] on div at bounding box center [429, 143] width 288 height 58
click at [162, 260] on span "Reset" at bounding box center [153, 264] width 22 height 9
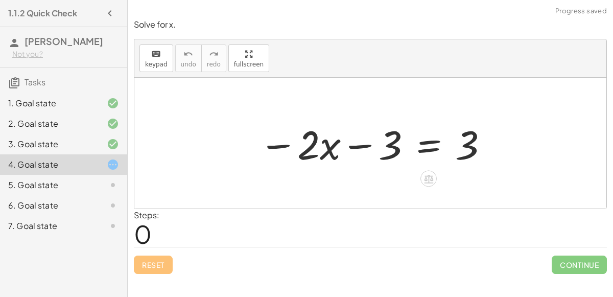
click at [423, 169] on div "− · 2 · x − 3 = 3" at bounding box center [370, 143] width 253 height 58
click at [426, 175] on icon at bounding box center [428, 179] width 9 height 9
click at [466, 175] on icon at bounding box center [469, 178] width 9 height 9
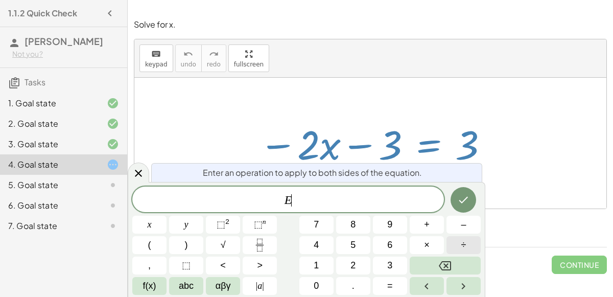
click at [450, 239] on button "÷" at bounding box center [464, 245] width 34 height 18
click at [386, 263] on button "3" at bounding box center [390, 266] width 34 height 18
click at [460, 202] on icon "Done" at bounding box center [463, 200] width 12 height 12
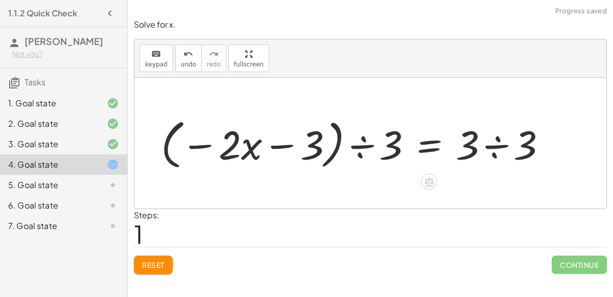
click at [354, 157] on div at bounding box center [358, 143] width 404 height 59
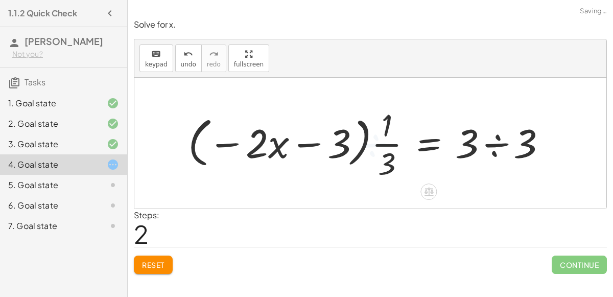
click at [338, 146] on div at bounding box center [371, 143] width 377 height 79
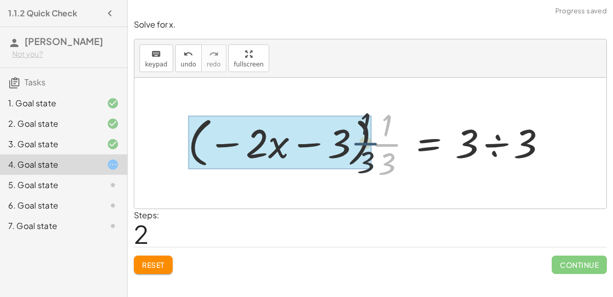
drag, startPoint x: 379, startPoint y: 151, endPoint x: 358, endPoint y: 150, distance: 21.5
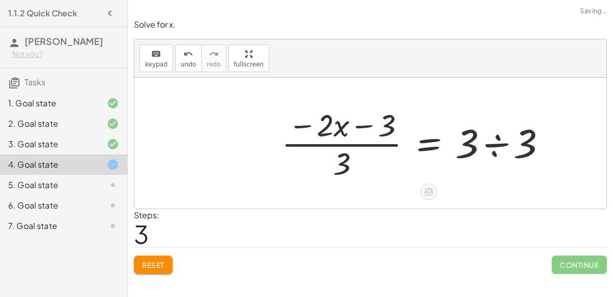
click at [359, 126] on div at bounding box center [417, 143] width 283 height 79
click at [343, 145] on div at bounding box center [417, 143] width 283 height 79
click at [309, 128] on div at bounding box center [417, 143] width 283 height 79
click at [309, 126] on div at bounding box center [417, 143] width 283 height 79
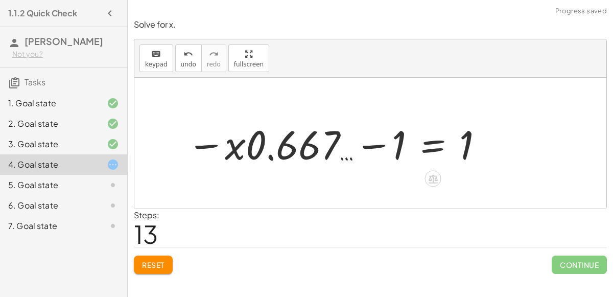
click at [149, 263] on span "Reset" at bounding box center [153, 264] width 22 height 9
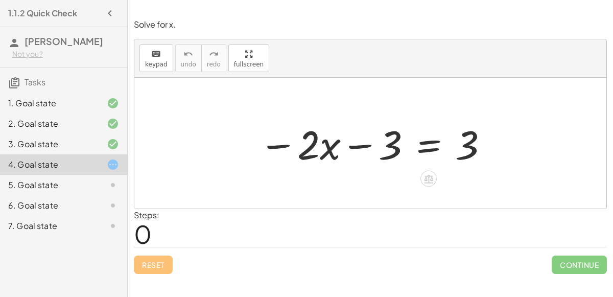
click at [372, 138] on div at bounding box center [374, 143] width 241 height 53
click at [367, 146] on div at bounding box center [374, 143] width 241 height 53
click at [425, 144] on div at bounding box center [374, 143] width 241 height 53
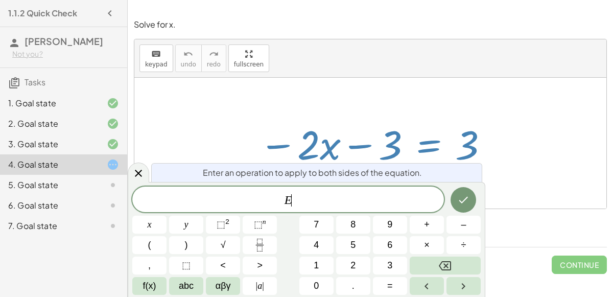
click at [463, 225] on span "–" at bounding box center [463, 225] width 5 height 14
click at [390, 267] on span "3" at bounding box center [389, 266] width 5 height 14
click at [461, 202] on icon "Done" at bounding box center [463, 200] width 12 height 12
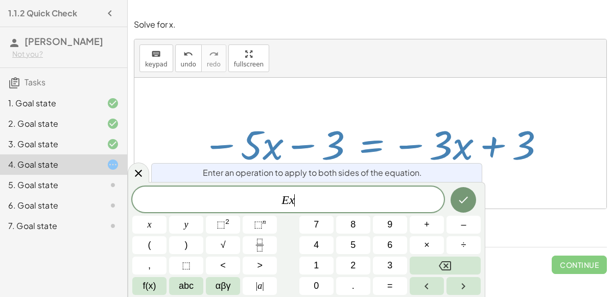
click at [461, 187] on button "Done" at bounding box center [464, 200] width 26 height 26
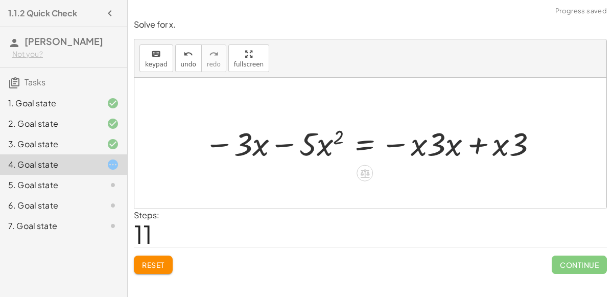
click at [162, 271] on button "Reset" at bounding box center [153, 265] width 39 height 18
